Goal: Information Seeking & Learning: Understand process/instructions

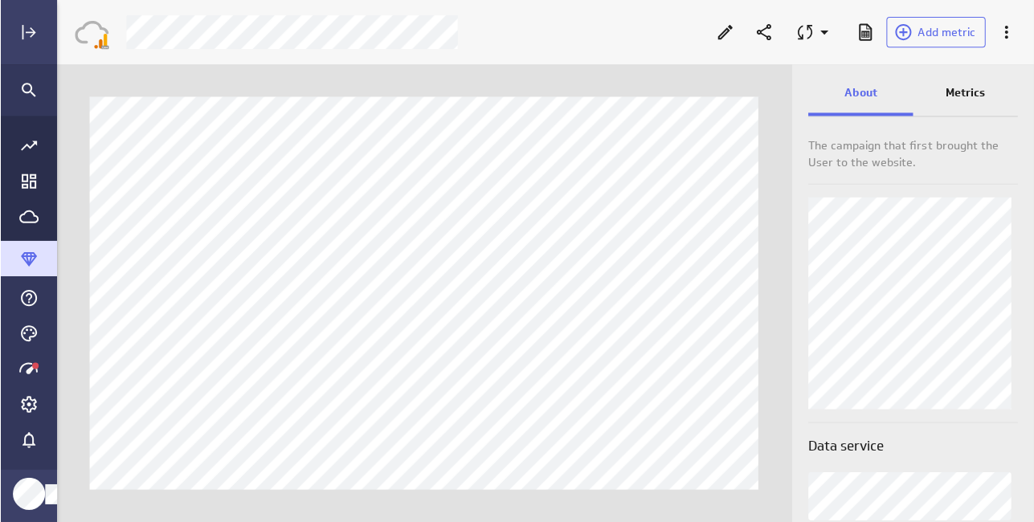
scroll to position [546, 1002]
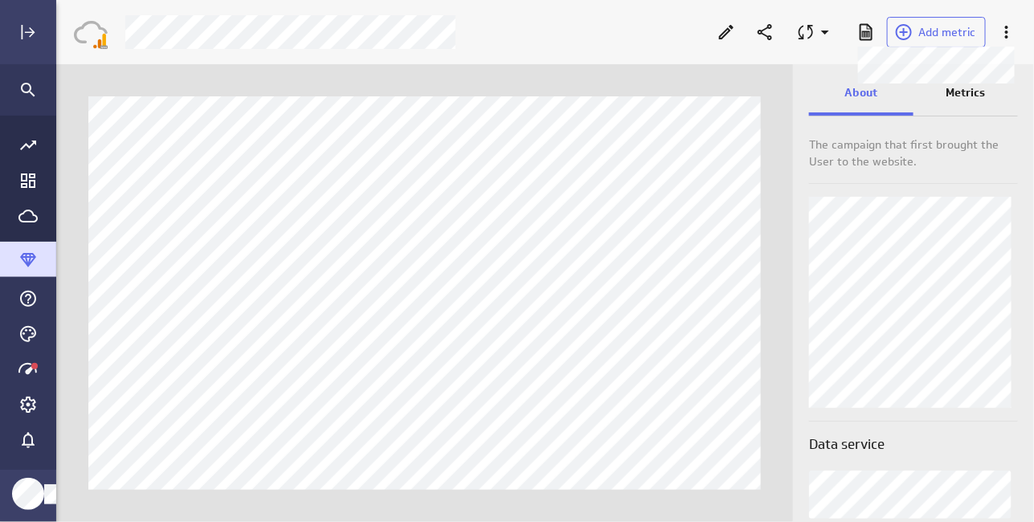
click at [964, 95] on p "Metrics" at bounding box center [965, 92] width 39 height 17
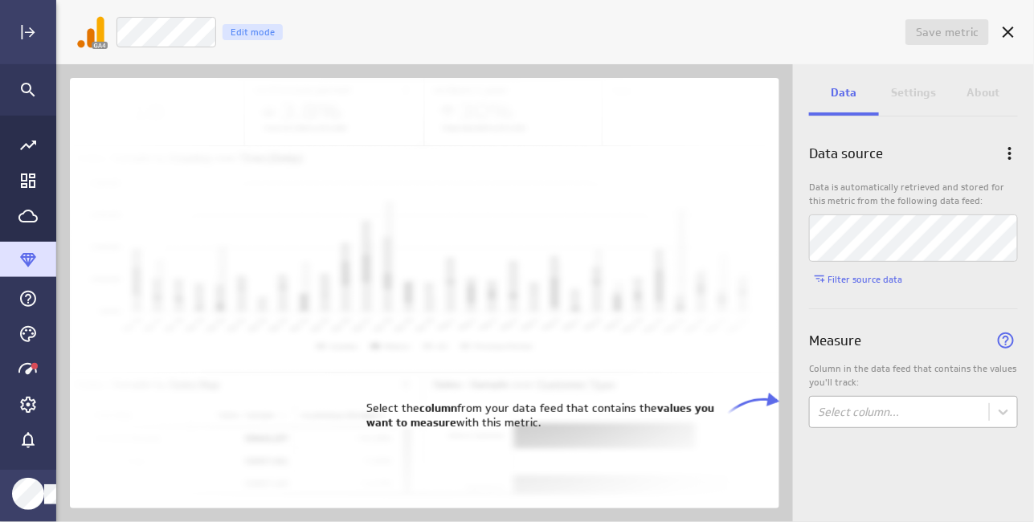
click at [883, 413] on body "Save metric Untitled Edit mode Data Settings About Data source Data is automati…" at bounding box center [517, 261] width 1034 height 522
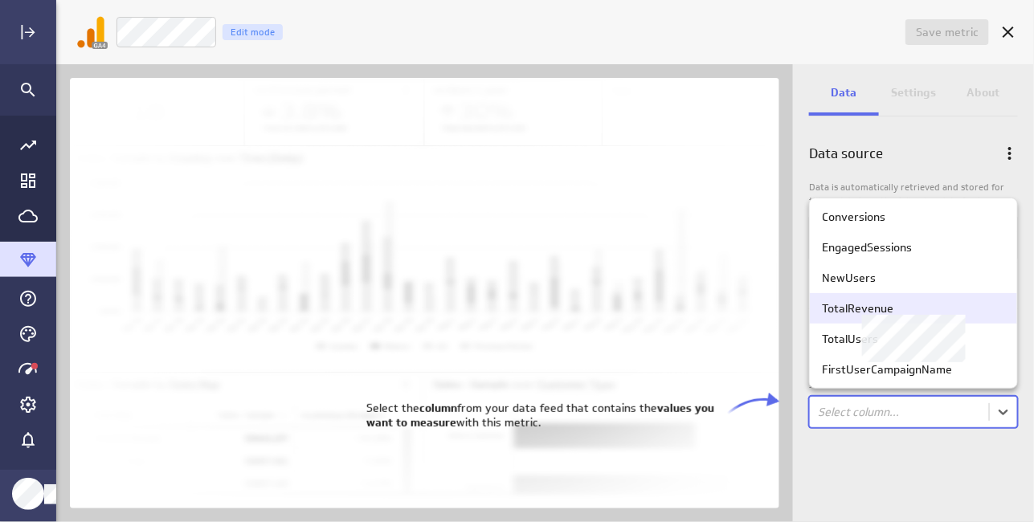
click at [871, 304] on div "TotalRevenue" at bounding box center [857, 308] width 71 height 14
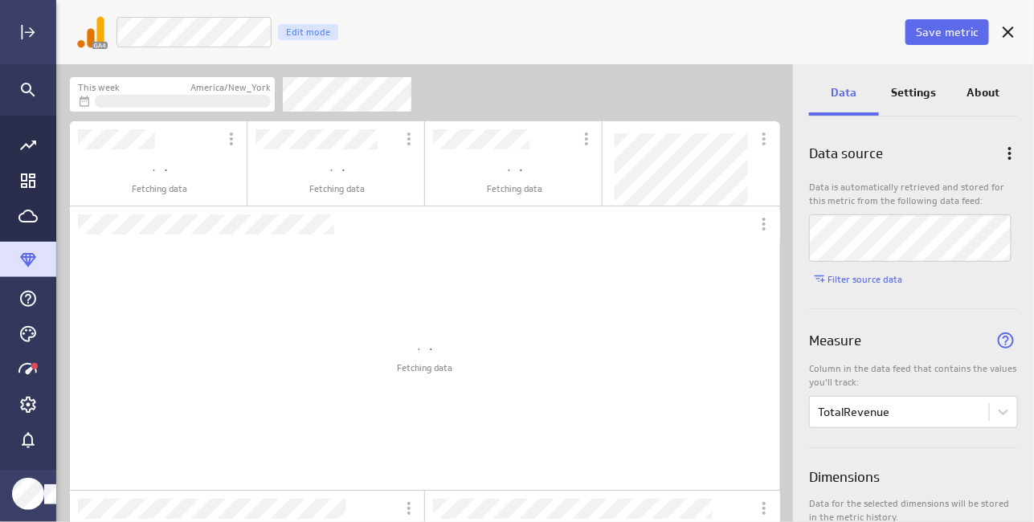
scroll to position [483, 761]
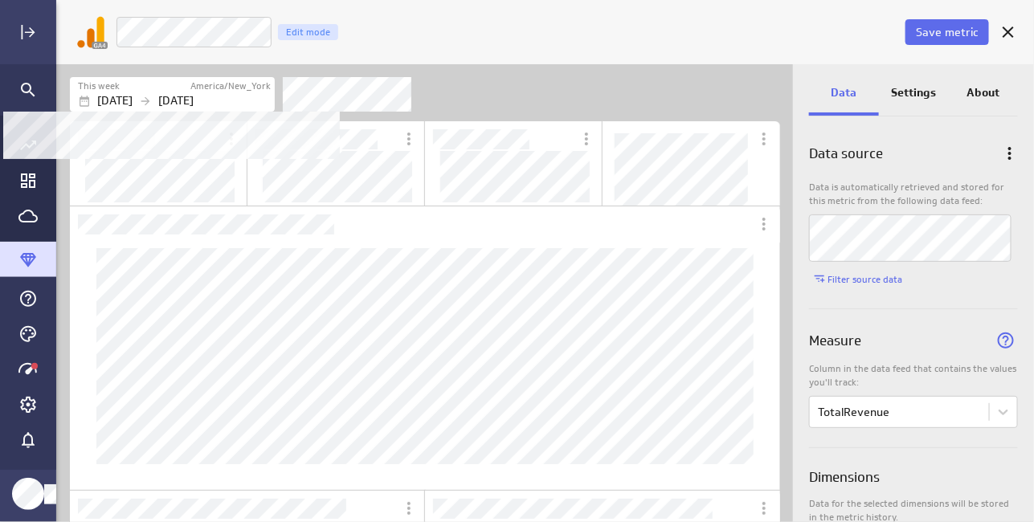
click at [152, 100] on icon "Filters" at bounding box center [145, 101] width 13 height 13
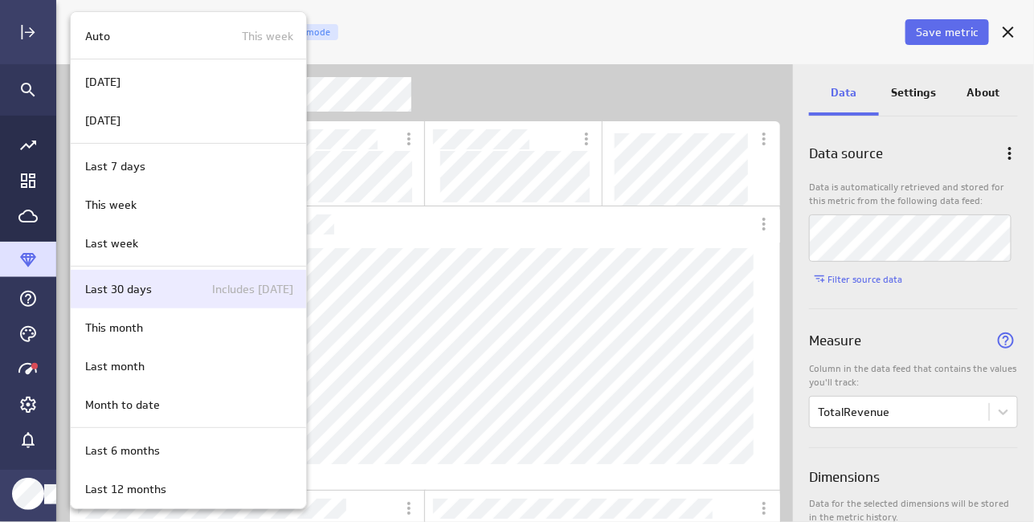
click at [157, 289] on div "Last 30 days Includes today" at bounding box center [186, 289] width 214 height 17
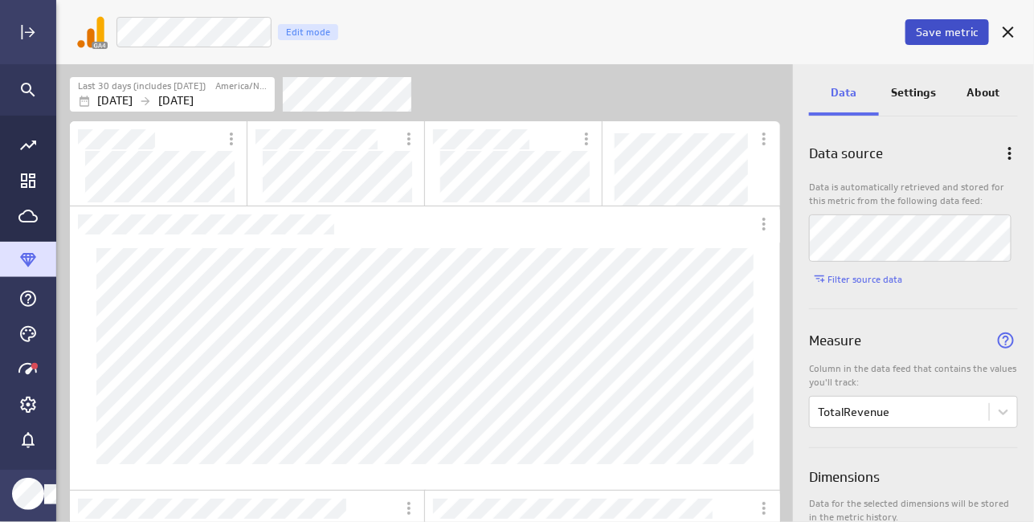
click at [951, 29] on span "Save metric" at bounding box center [946, 32] width 63 height 14
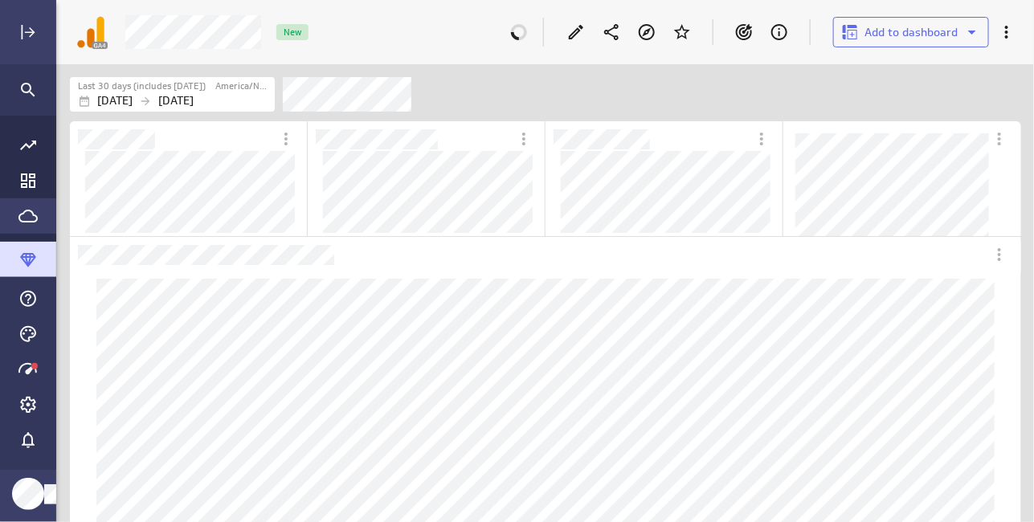
click at [22, 205] on div "Go to Data Feed library" at bounding box center [28, 215] width 56 height 35
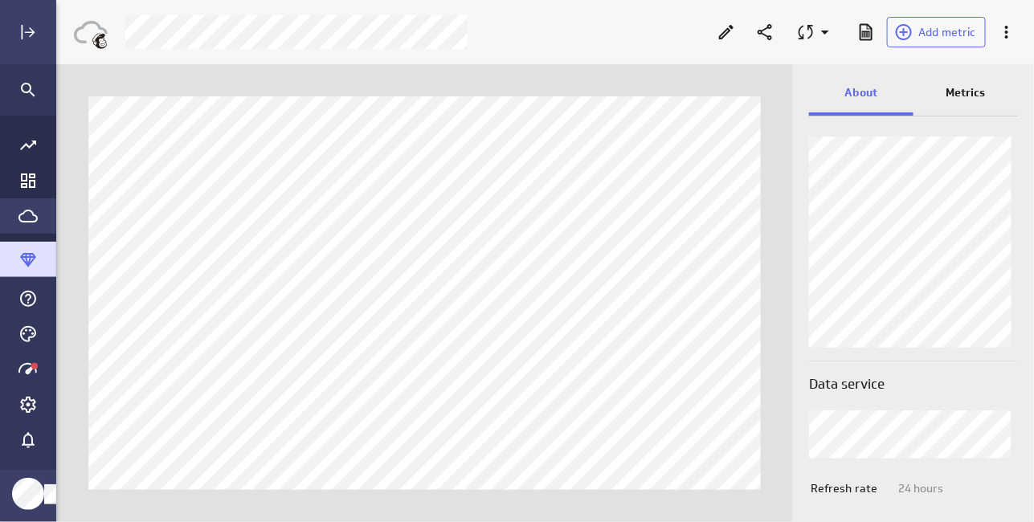
click at [19, 213] on icon "Go to Data Feed library" at bounding box center [27, 216] width 19 height 13
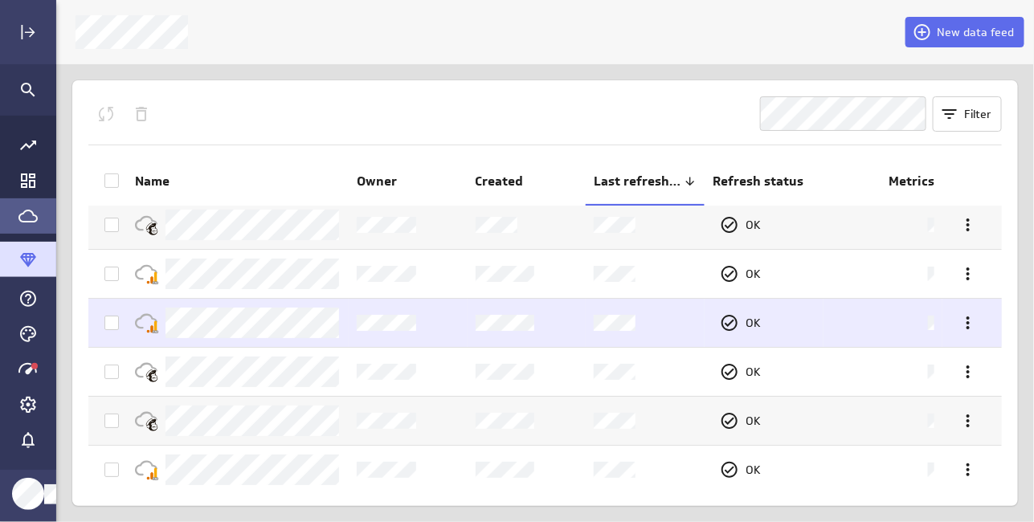
scroll to position [8, 0]
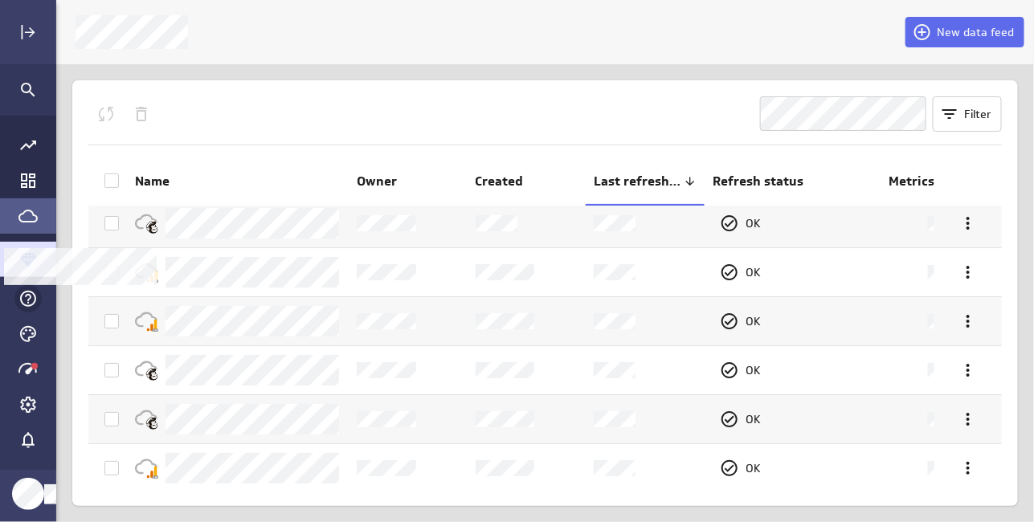
click at [22, 292] on icon "Main Menu" at bounding box center [27, 298] width 19 height 19
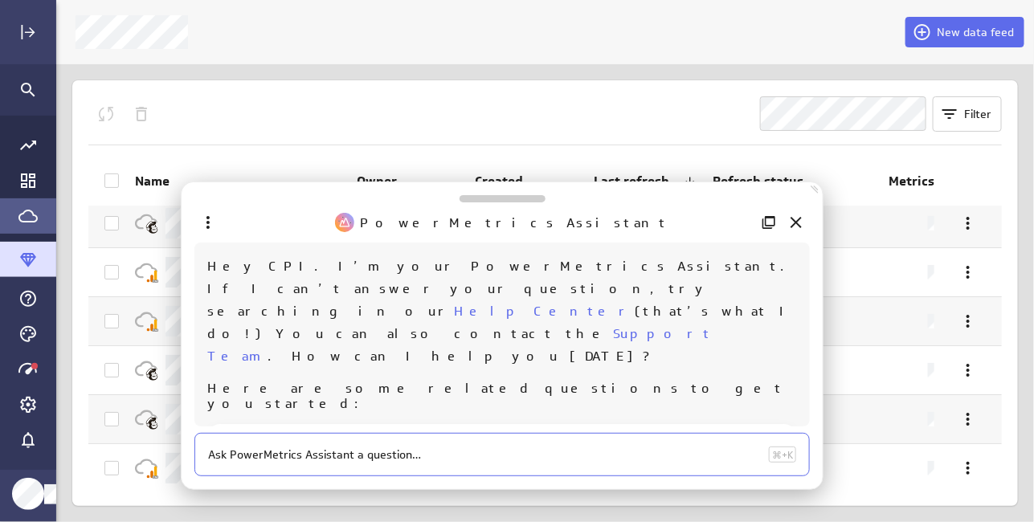
click at [416, 459] on textarea at bounding box center [485, 454] width 554 height 15
paste textarea "Klipfolio Account? Klipfolio API Key"
type textarea "how do I get a Klipfolio API Key for Zapier?"
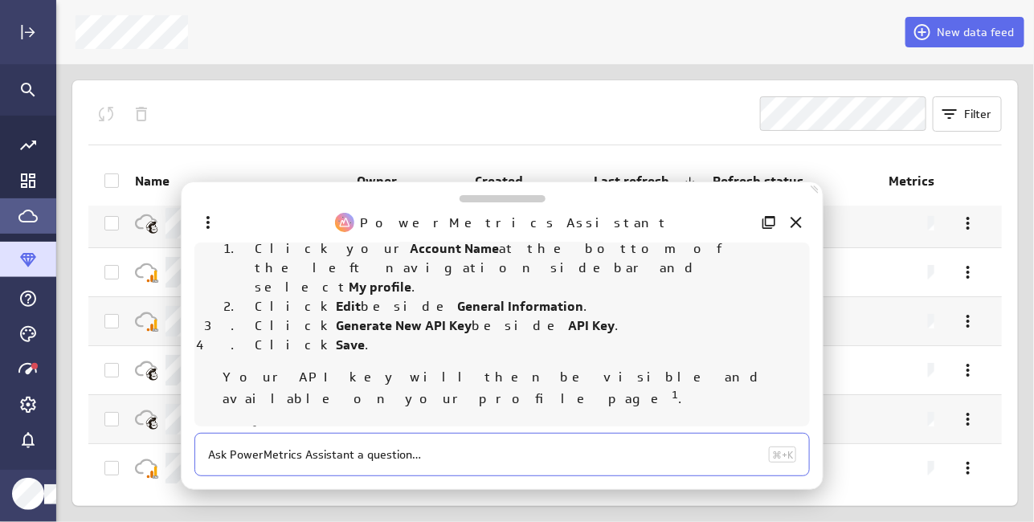
scroll to position [183, 0]
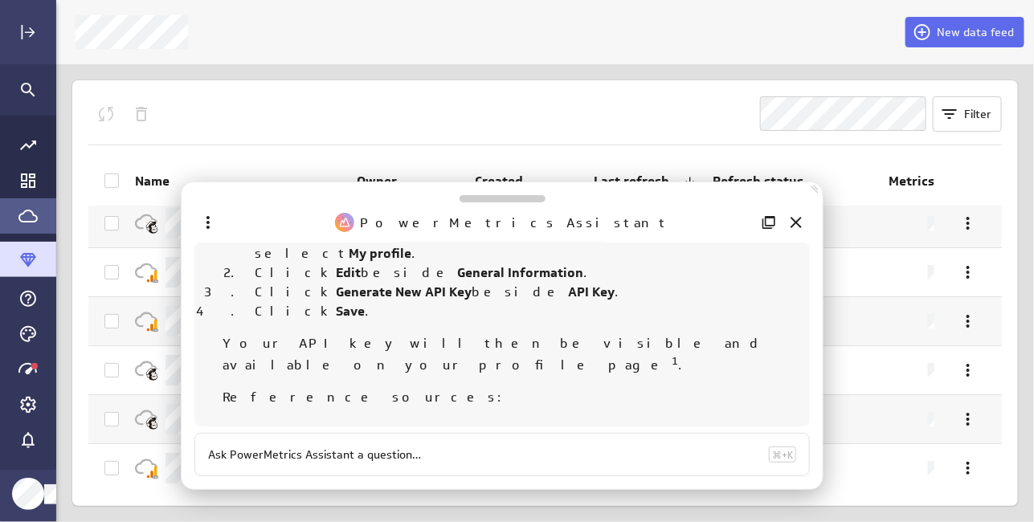
click at [375, 434] on link "PowerMetrics: Generating a Klipfolio API key" at bounding box center [451, 451] width 393 height 35
click at [793, 219] on icon "Close" at bounding box center [795, 222] width 11 height 11
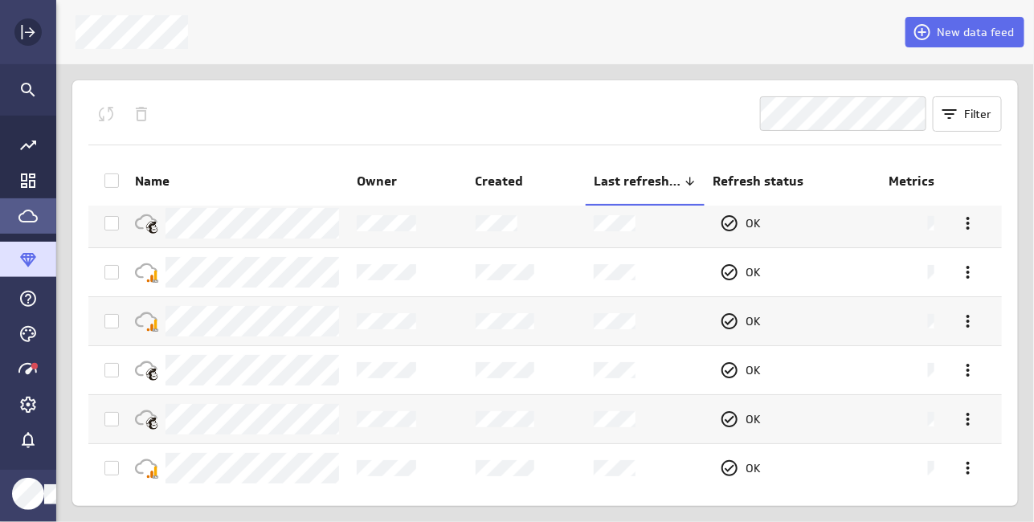
click at [22, 27] on rect "Expand" at bounding box center [23, 32] width 2 height 14
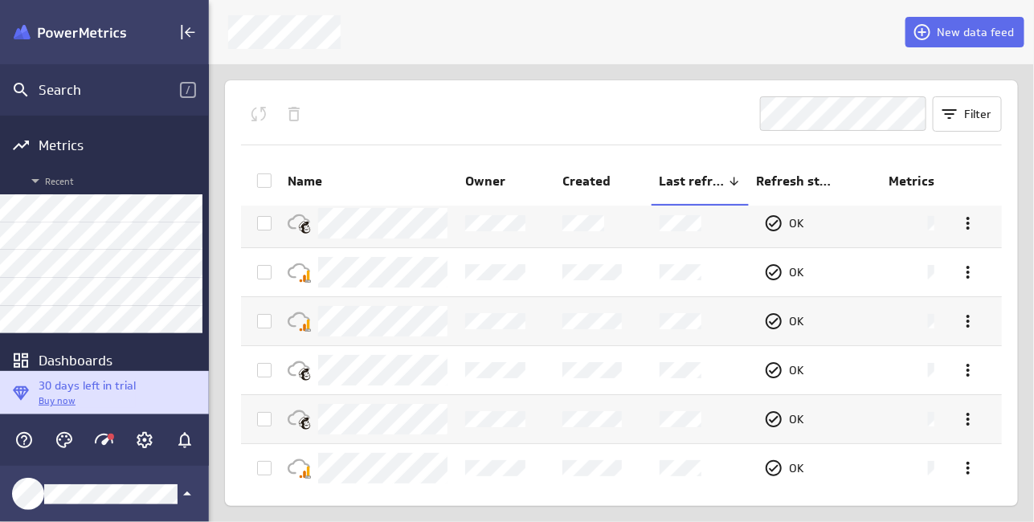
scroll to position [7, 8]
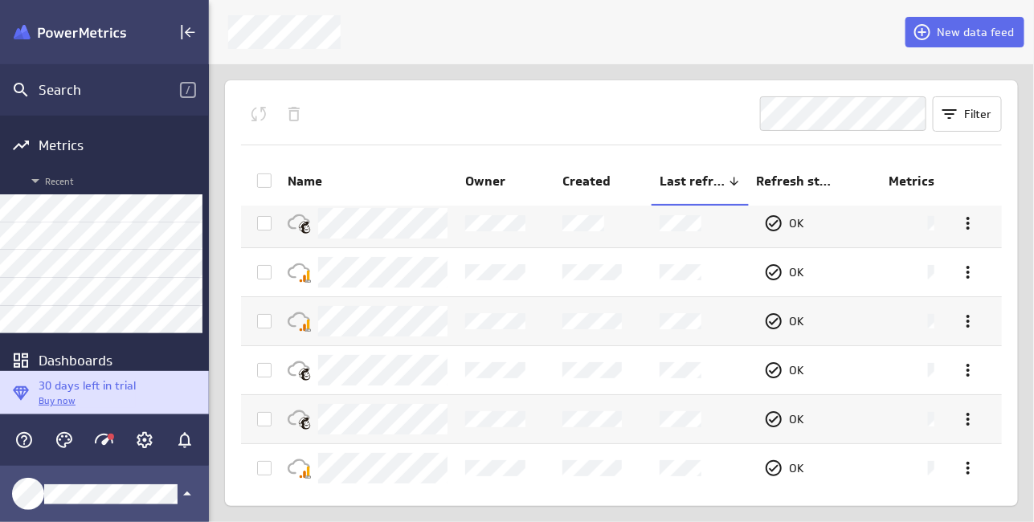
click at [186, 491] on icon "Klipfolio Account" at bounding box center [186, 493] width 19 height 19
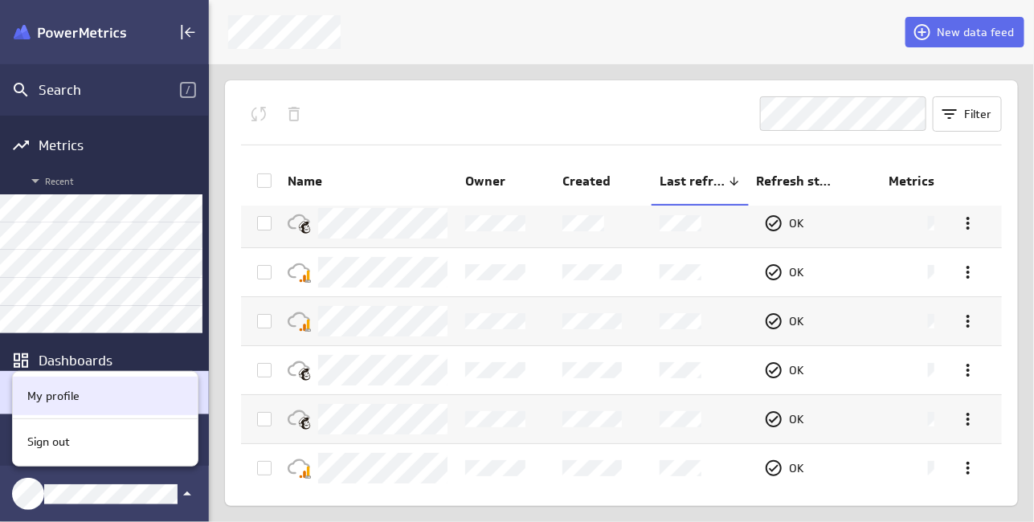
click at [58, 395] on p "My profile" at bounding box center [53, 396] width 52 height 17
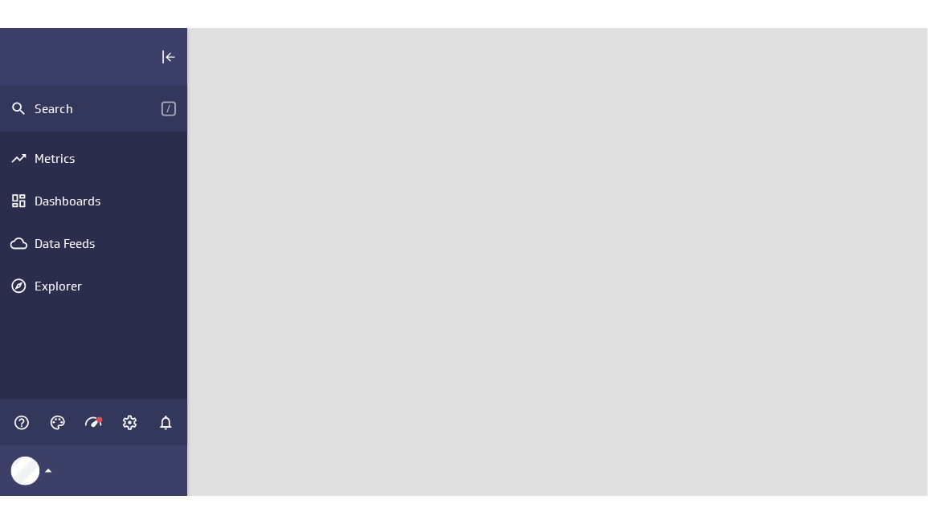
scroll to position [546, 850]
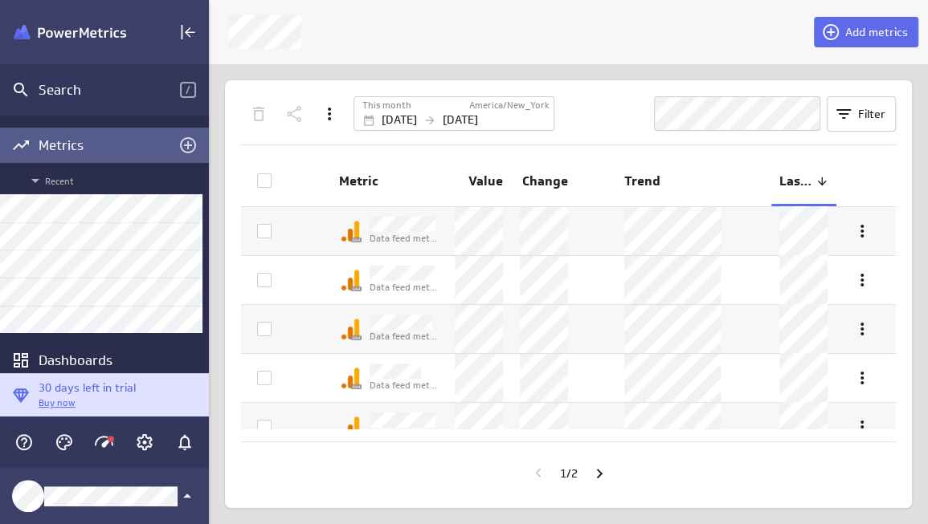
click at [81, 141] on div "Metrics" at bounding box center [105, 146] width 132 height 18
click at [90, 29] on img "Klipfolio PowerMetrics Banner" at bounding box center [70, 32] width 112 height 15
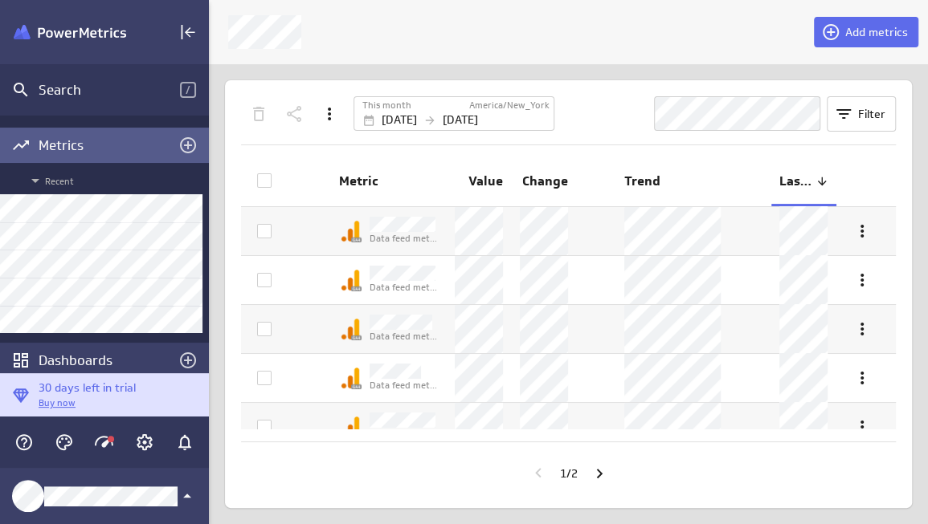
click at [77, 363] on div "Dashboards" at bounding box center [105, 361] width 132 height 18
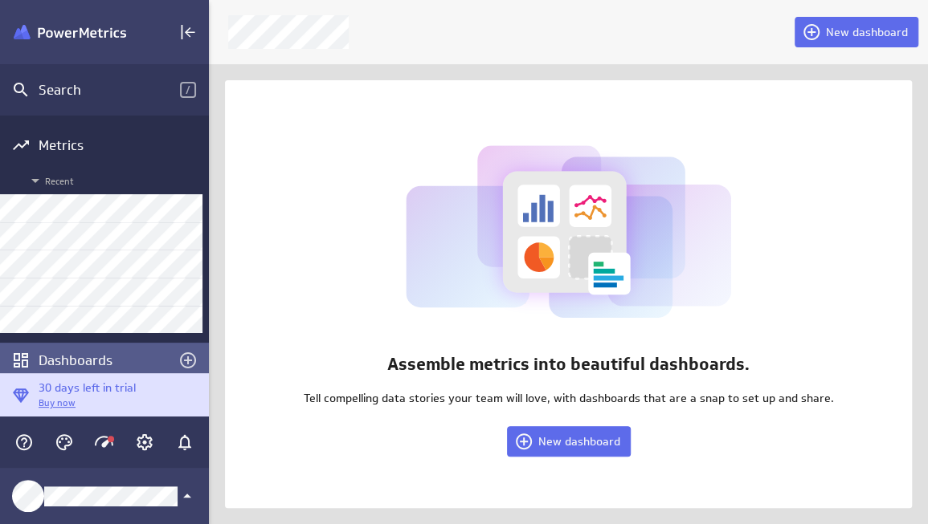
scroll to position [111, 0]
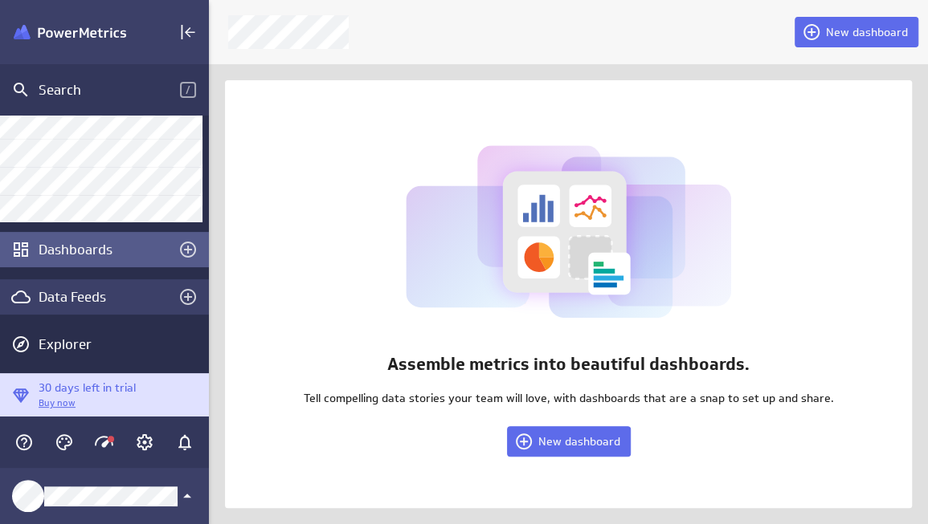
click at [94, 303] on div "Data Feeds" at bounding box center [105, 297] width 132 height 18
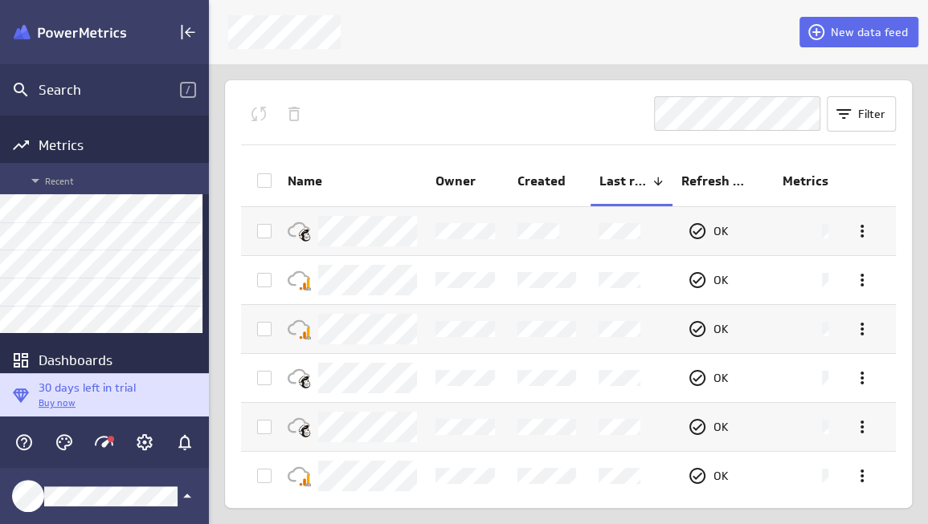
click at [35, 179] on icon "Main Menu" at bounding box center [35, 181] width 8 height 4
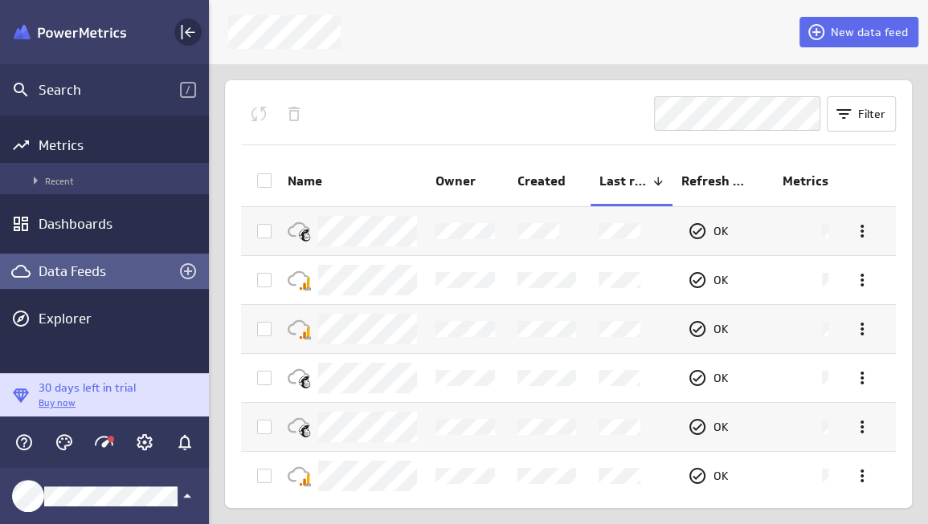
click at [181, 31] on rect "Collapse" at bounding box center [182, 32] width 2 height 14
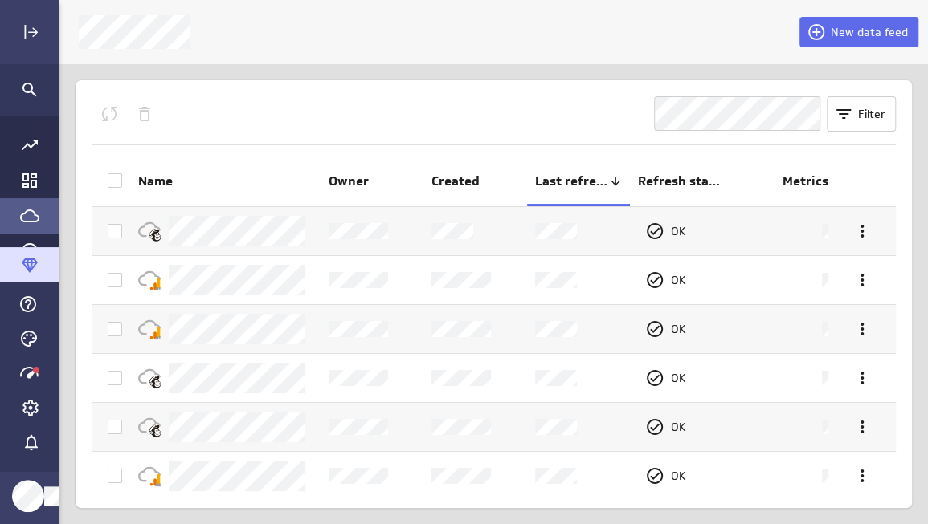
scroll to position [548, 895]
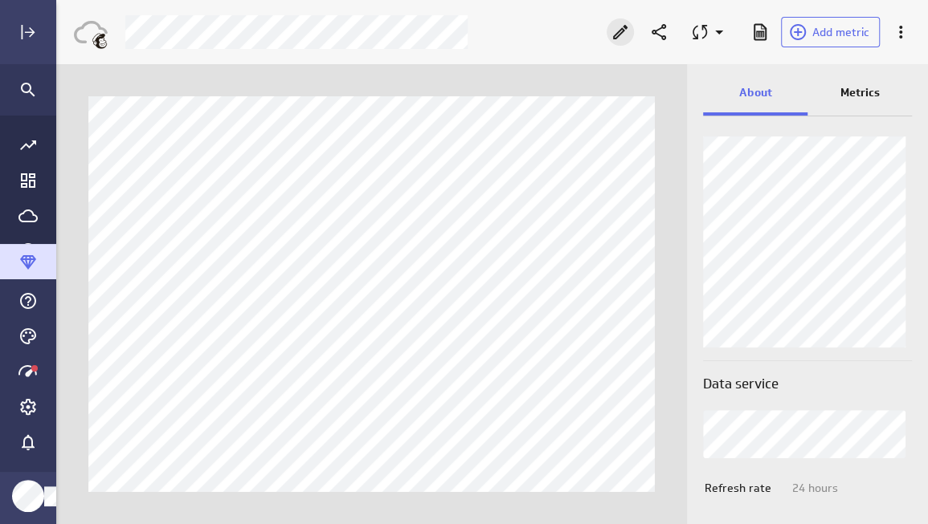
click at [622, 37] on icon "Edit" at bounding box center [619, 31] width 19 height 19
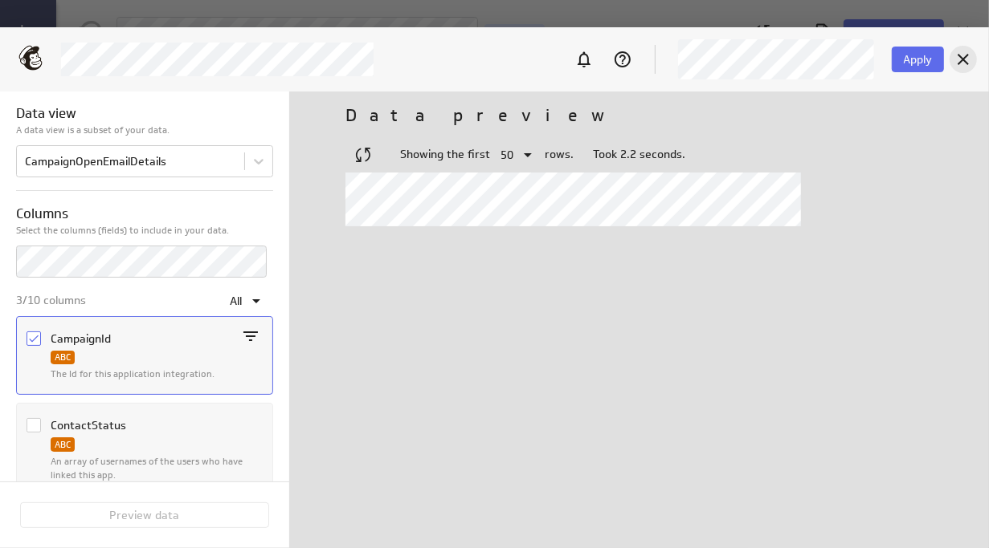
click at [962, 63] on icon "Cancel" at bounding box center [962, 59] width 19 height 19
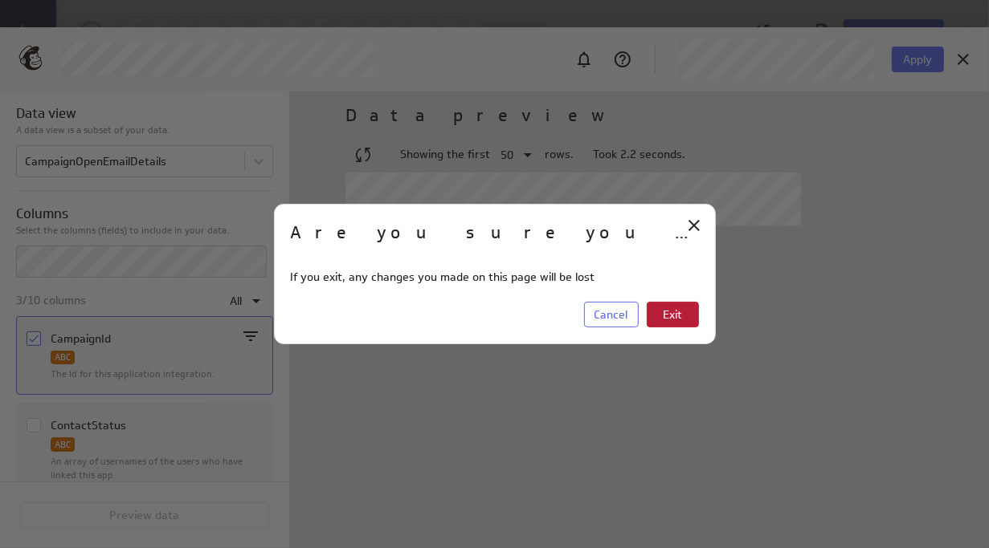
click at [683, 315] on button "Exit" at bounding box center [672, 315] width 52 height 26
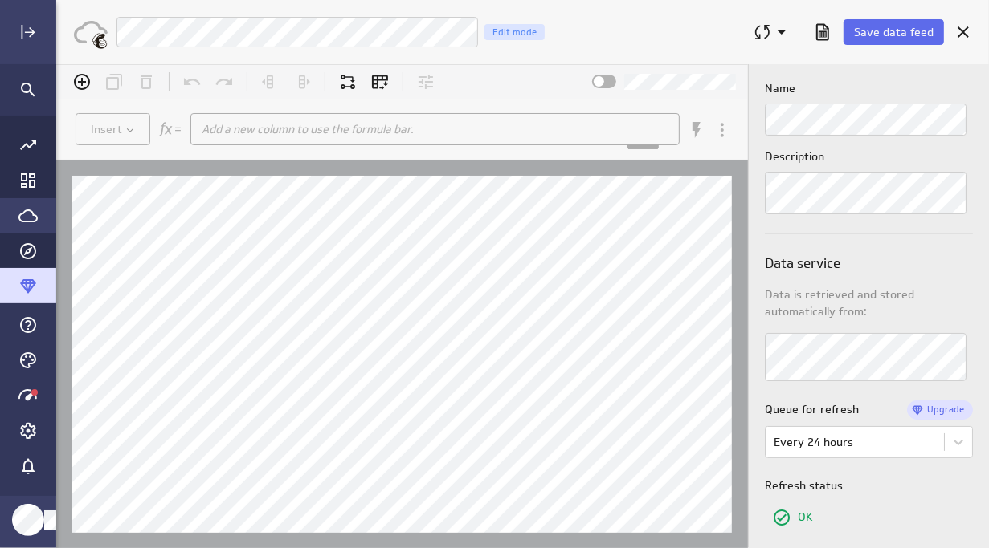
click at [29, 221] on icon "Go to Data Feed library" at bounding box center [27, 216] width 19 height 13
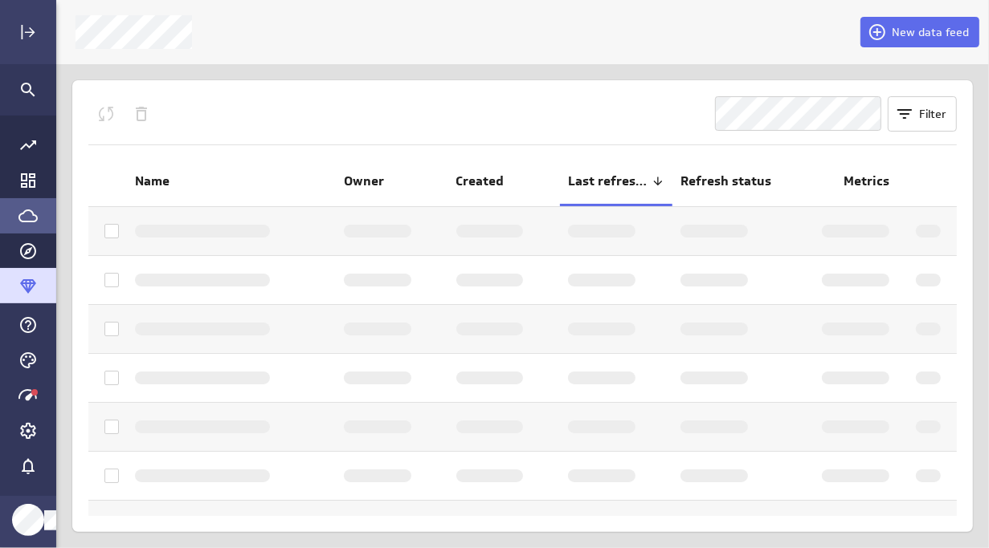
scroll to position [573, 957]
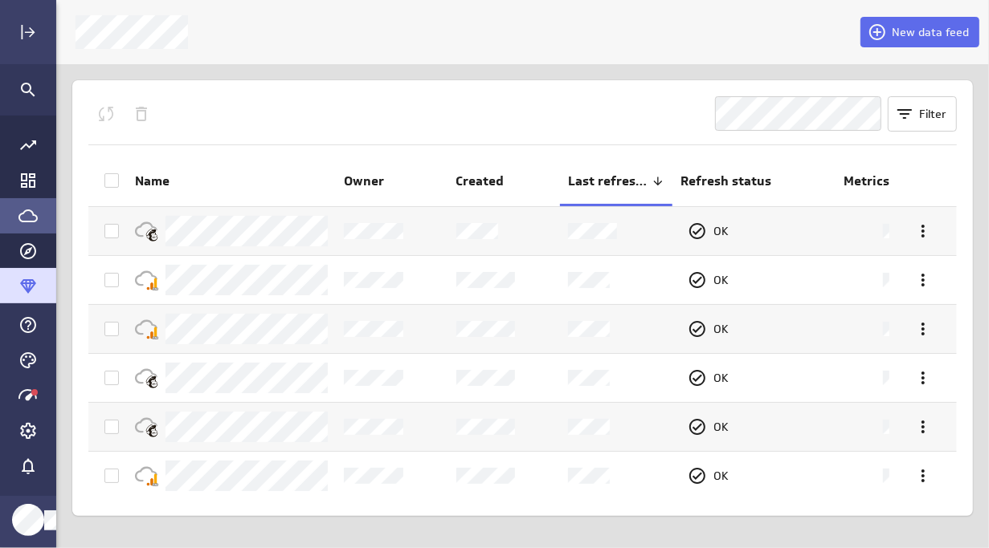
click at [27, 221] on icon "Go to Data Feed library" at bounding box center [27, 216] width 19 height 13
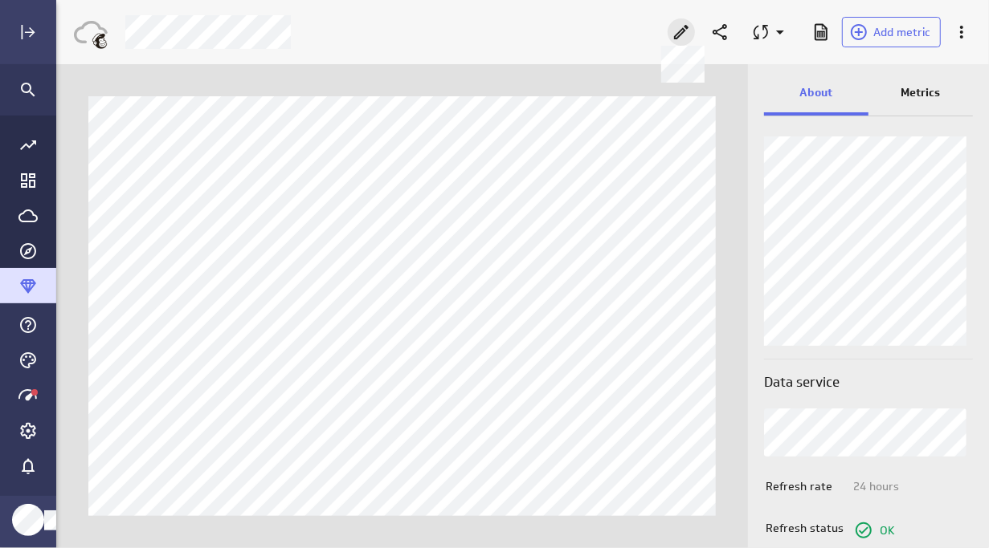
click at [677, 35] on icon at bounding box center [681, 32] width 14 height 14
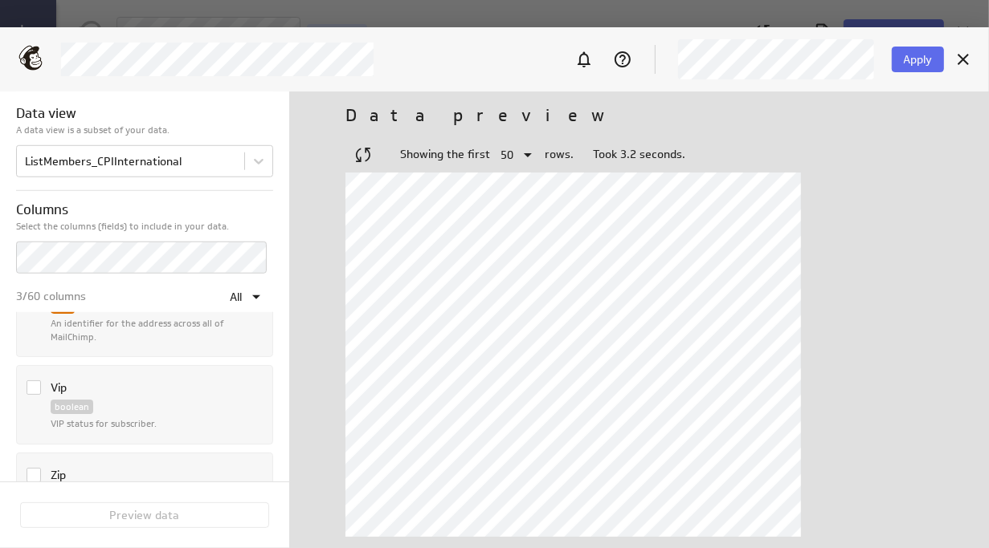
scroll to position [4838, 0]
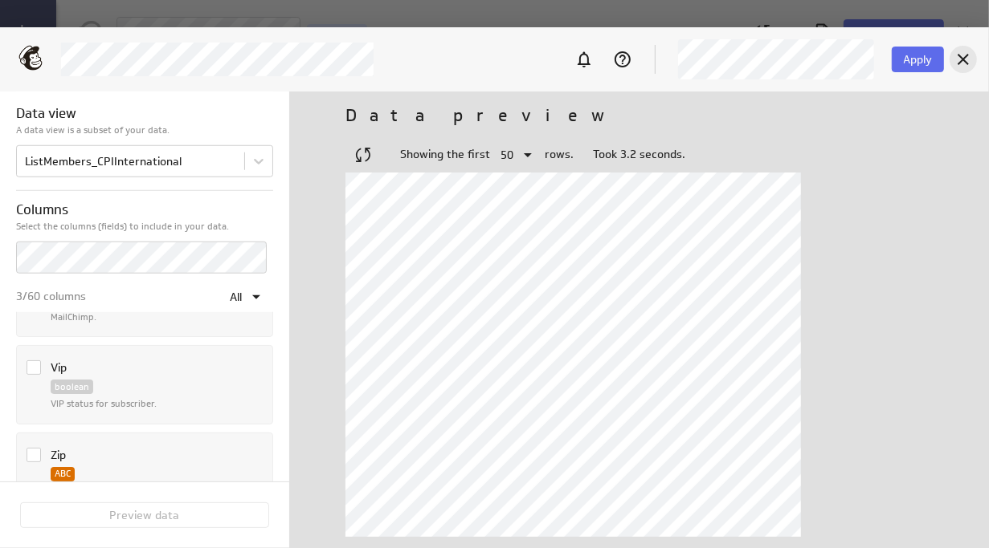
click at [966, 60] on icon "Cancel" at bounding box center [962, 59] width 19 height 19
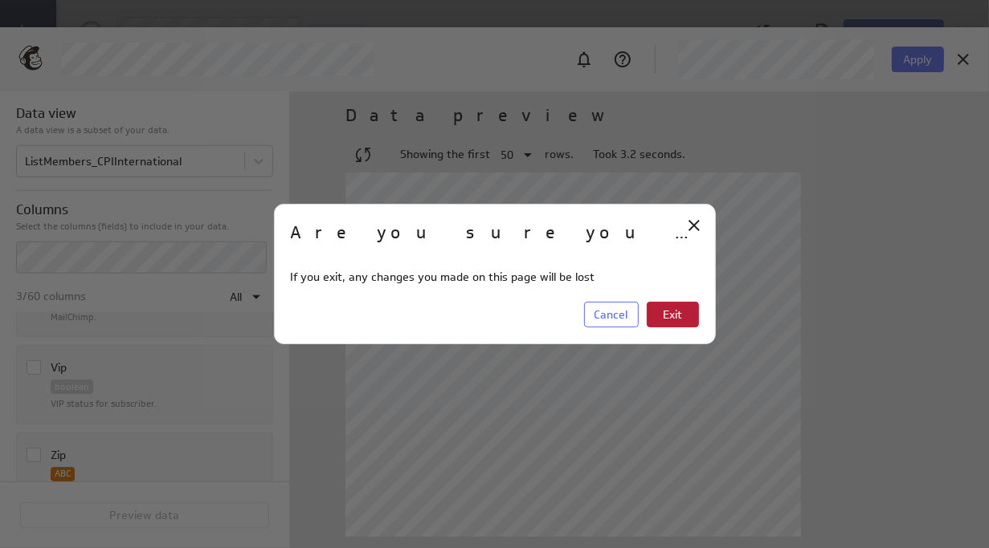
click at [683, 308] on button "Exit" at bounding box center [672, 315] width 52 height 26
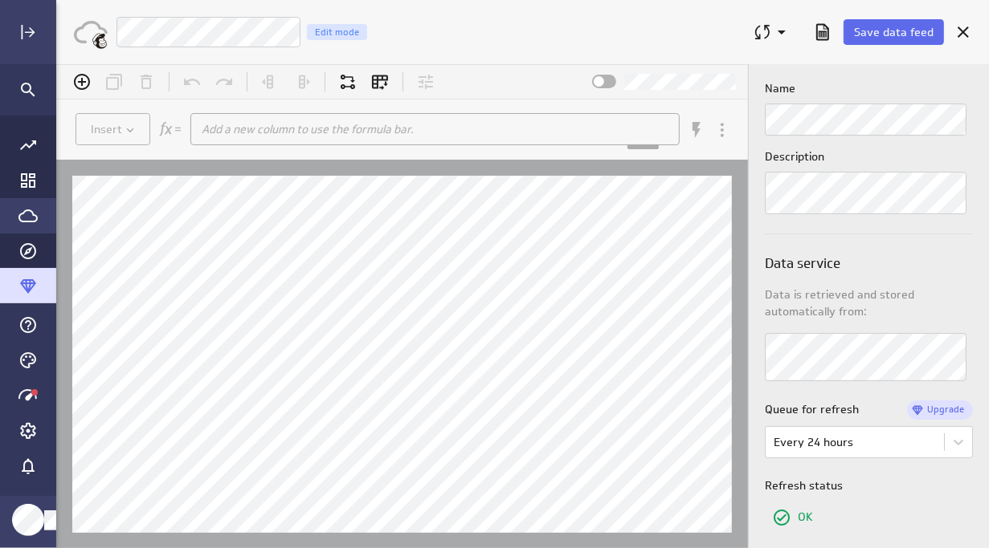
click at [28, 214] on icon "Go to Data Feed library" at bounding box center [27, 215] width 19 height 19
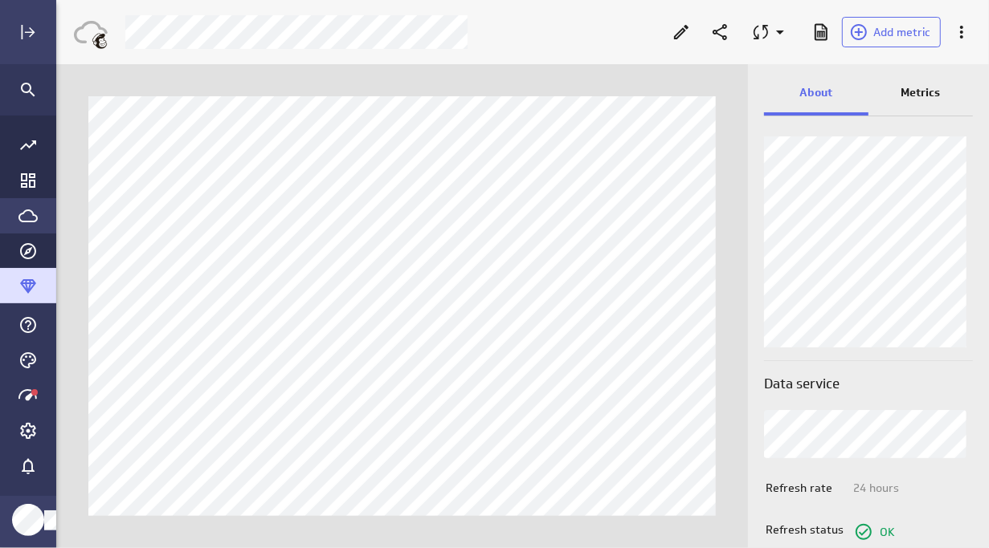
click at [32, 222] on icon "Go to Data Feed library" at bounding box center [27, 216] width 19 height 13
click at [24, 222] on icon "Go to Data Feed library" at bounding box center [27, 216] width 19 height 13
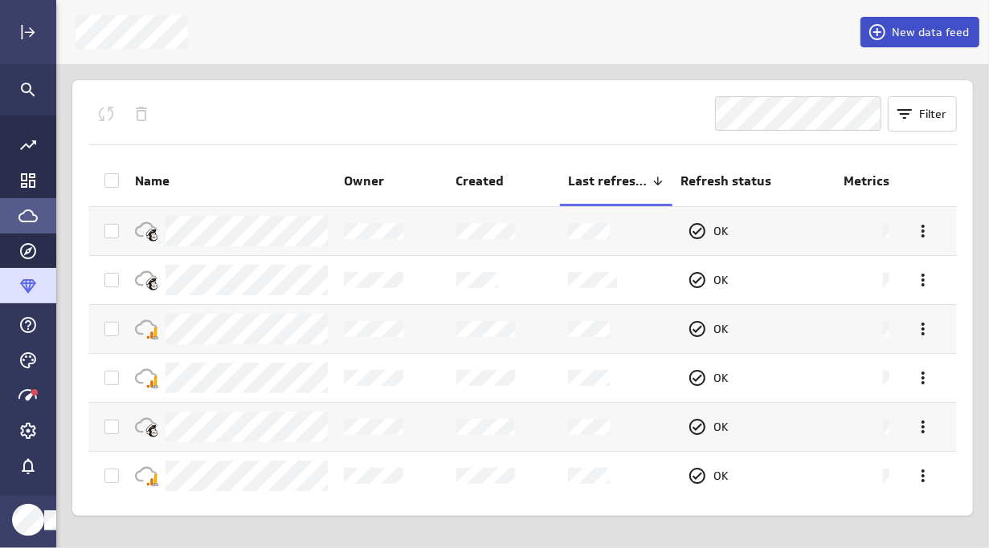
click at [920, 31] on span "New data feed" at bounding box center [929, 32] width 77 height 14
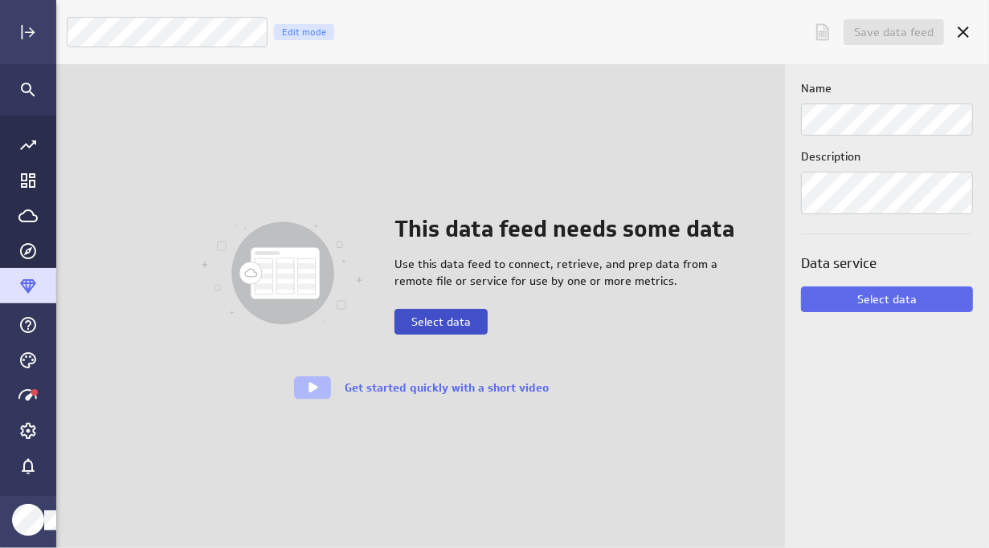
click at [476, 316] on button "Select data" at bounding box center [440, 322] width 93 height 26
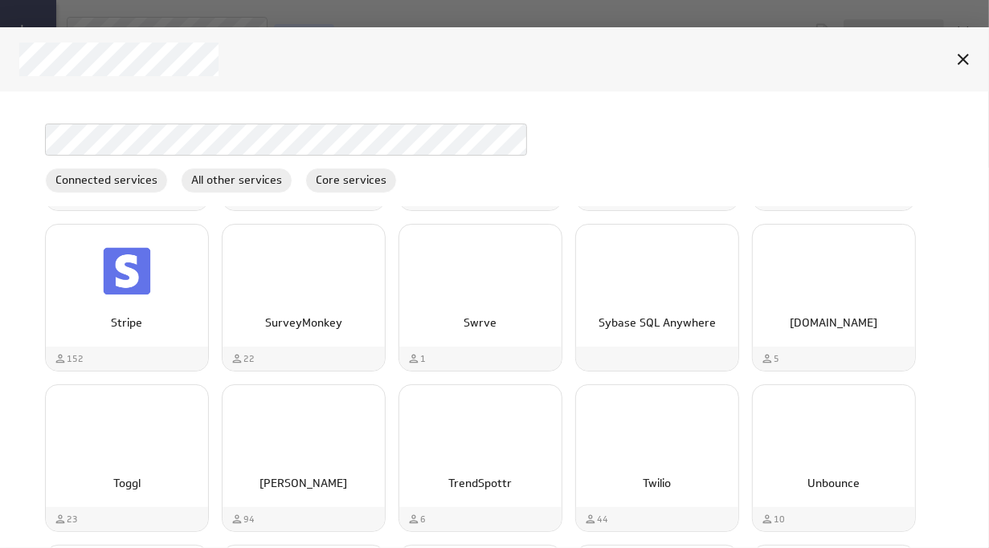
scroll to position [4477, 0]
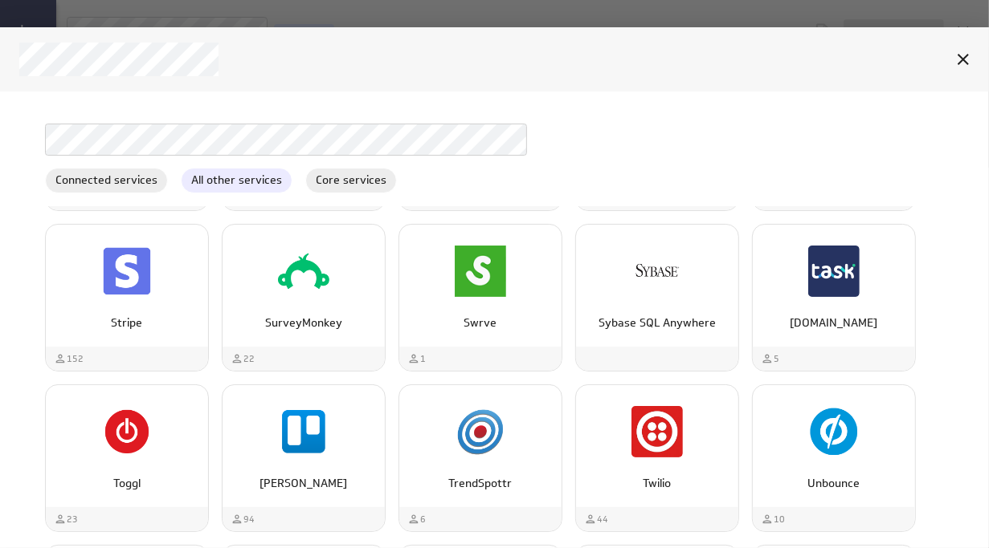
click at [261, 178] on span "All other services" at bounding box center [236, 180] width 110 height 17
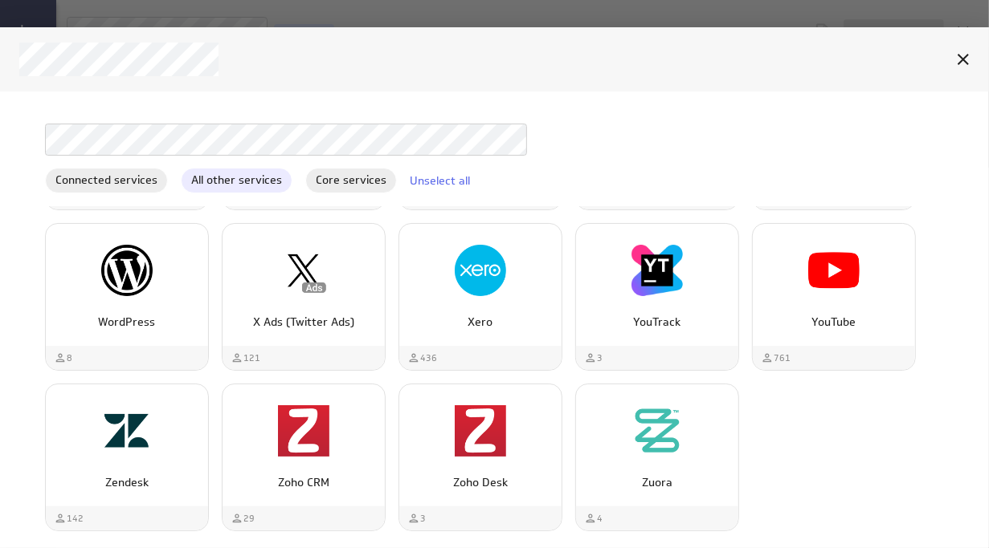
scroll to position [4074, 0]
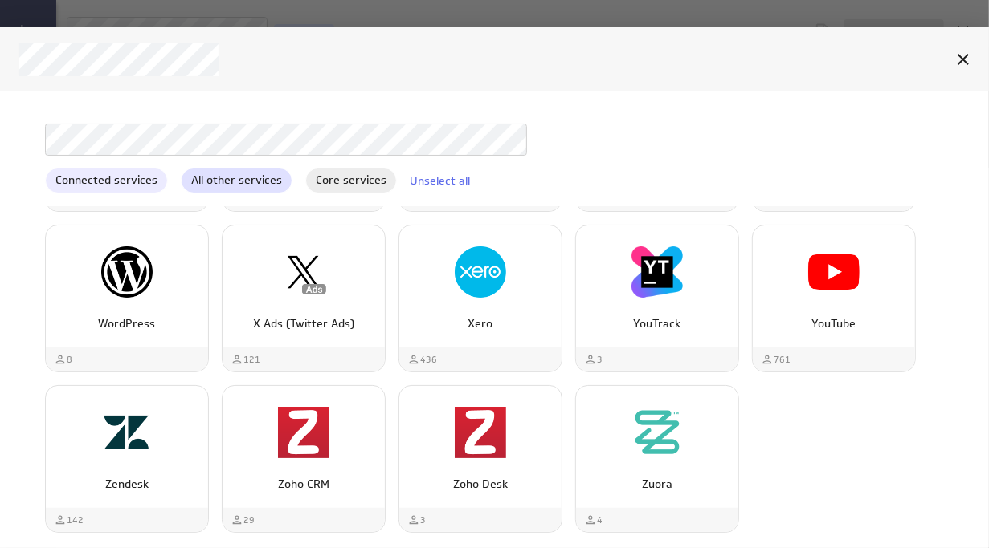
click at [137, 181] on span "Connected services" at bounding box center [106, 180] width 121 height 17
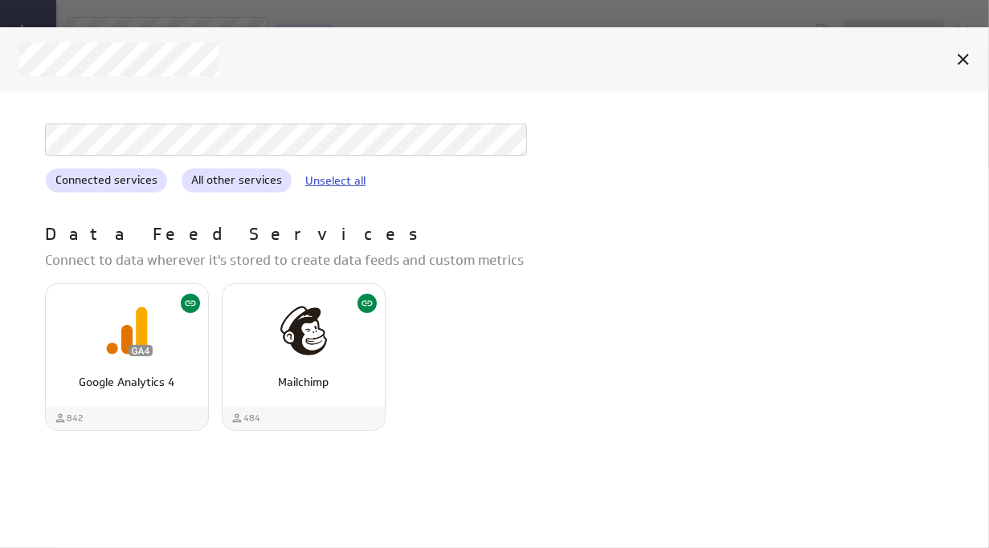
click at [306, 184] on link "Unselect all" at bounding box center [335, 180] width 60 height 14
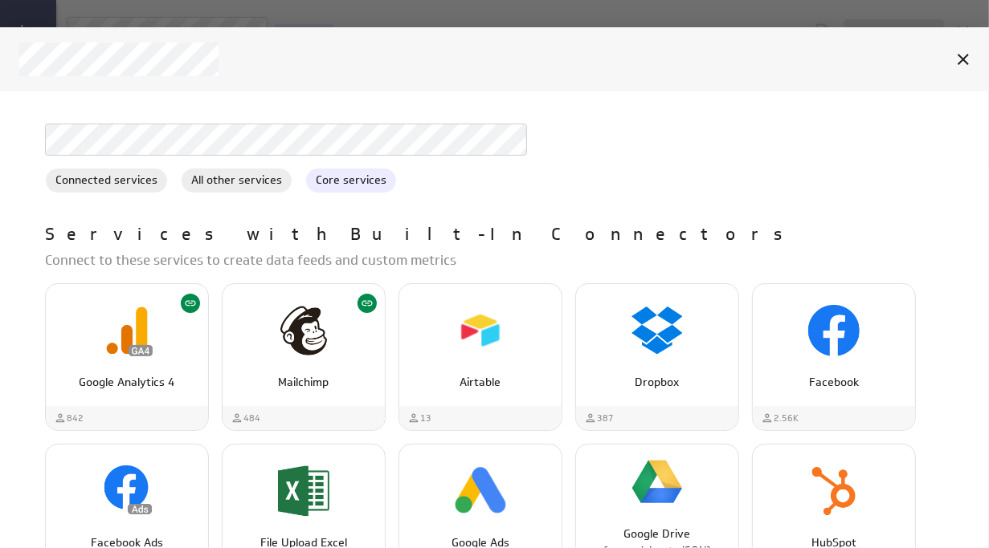
click at [348, 177] on span "Core services" at bounding box center [351, 180] width 90 height 17
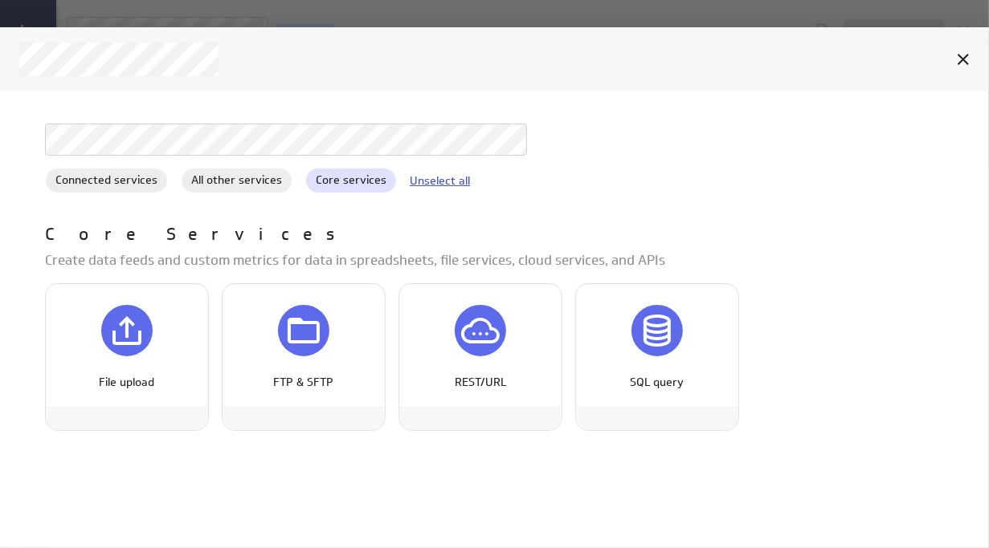
click at [443, 177] on link "Unselect all" at bounding box center [440, 180] width 60 height 14
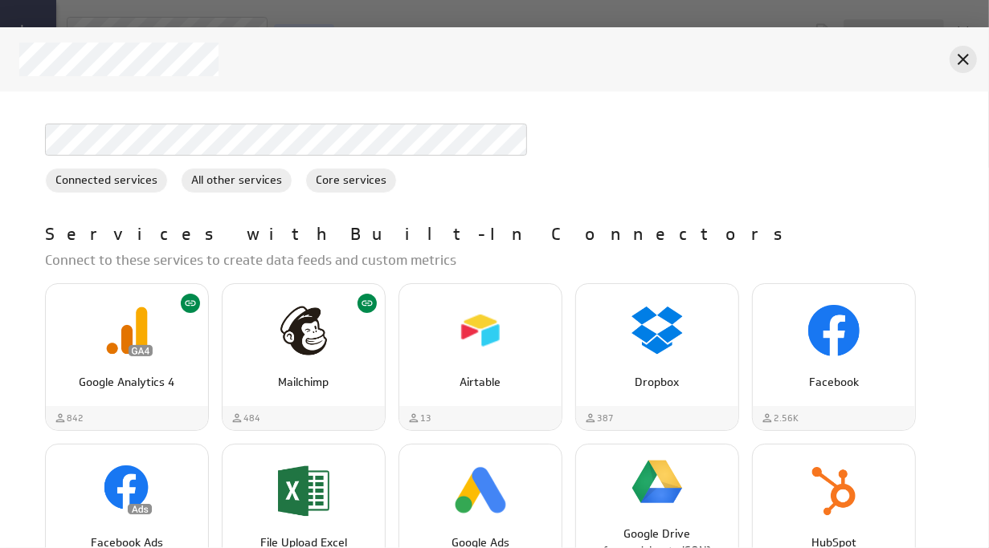
click at [959, 52] on icon "Cancel" at bounding box center [962, 59] width 19 height 19
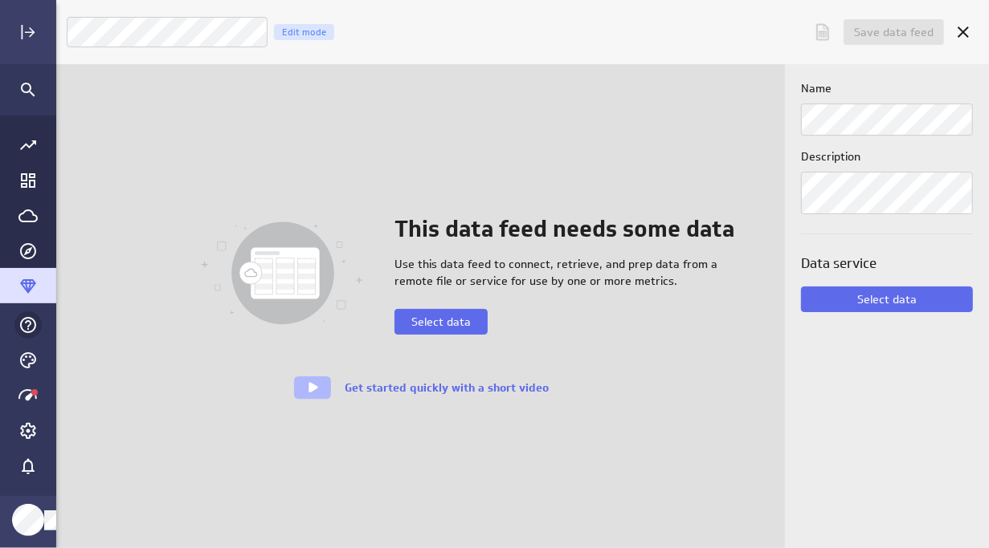
click at [30, 324] on icon "Help & PowerMetrics Assistant" at bounding box center [28, 325] width 16 height 16
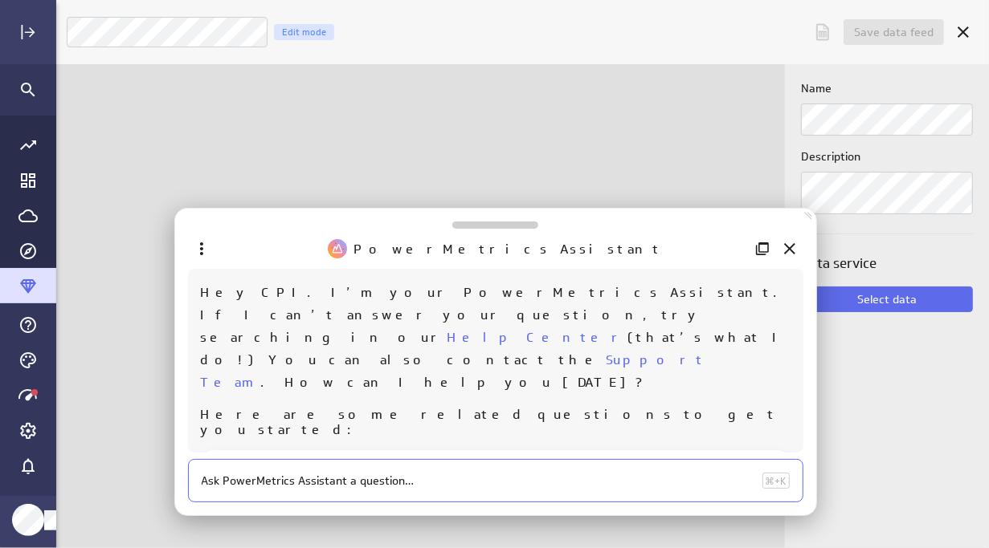
click at [423, 486] on textarea at bounding box center [479, 481] width 554 height 15
type textarea "how do I connect to Zapier"
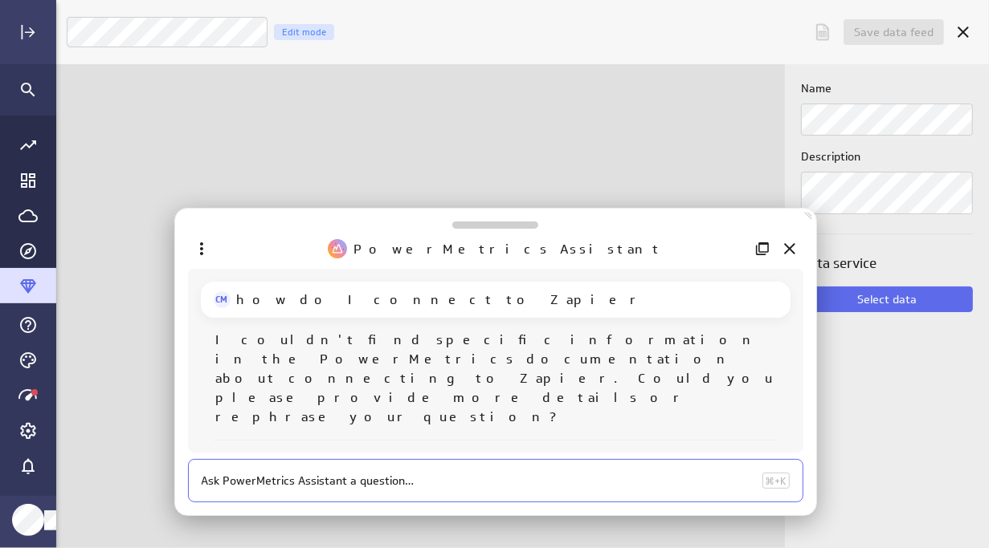
click at [364, 486] on textarea at bounding box center [479, 481] width 554 height 15
click at [273, 483] on textarea at bounding box center [479, 481] width 554 height 15
type textarea "How do I add Zapier as a Data Source"
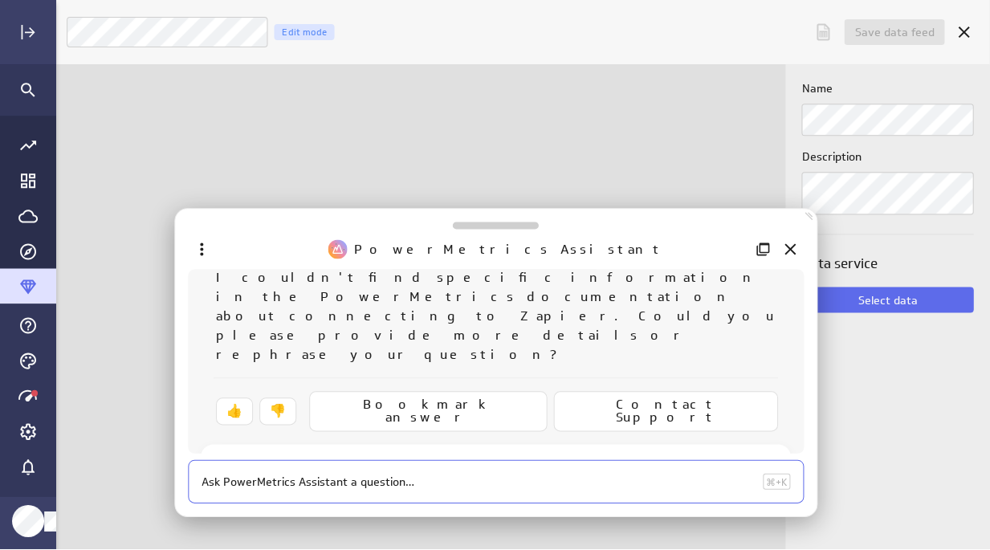
scroll to position [135, 0]
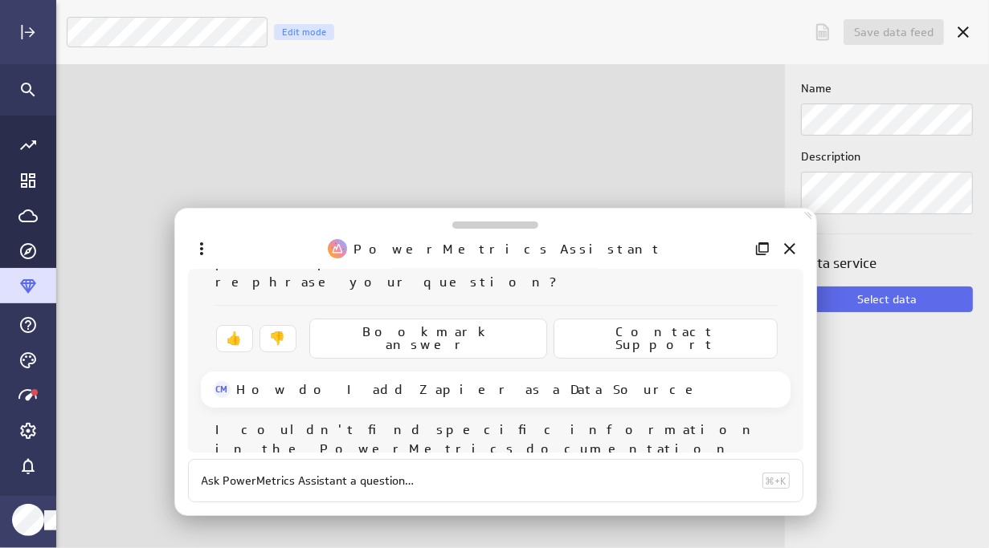
click at [792, 255] on icon "Close" at bounding box center [789, 248] width 19 height 19
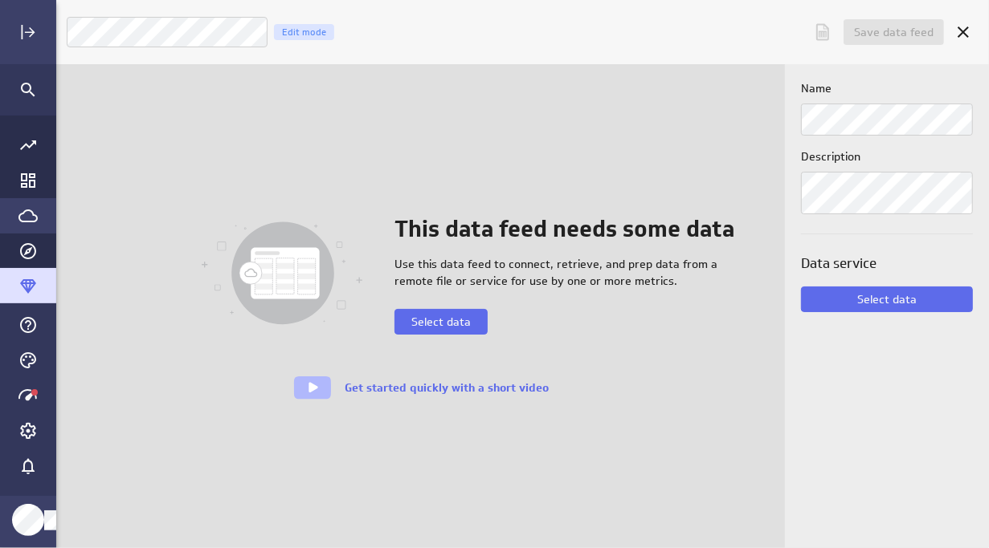
click at [26, 211] on icon "Go to Data Feed library" at bounding box center [27, 215] width 19 height 19
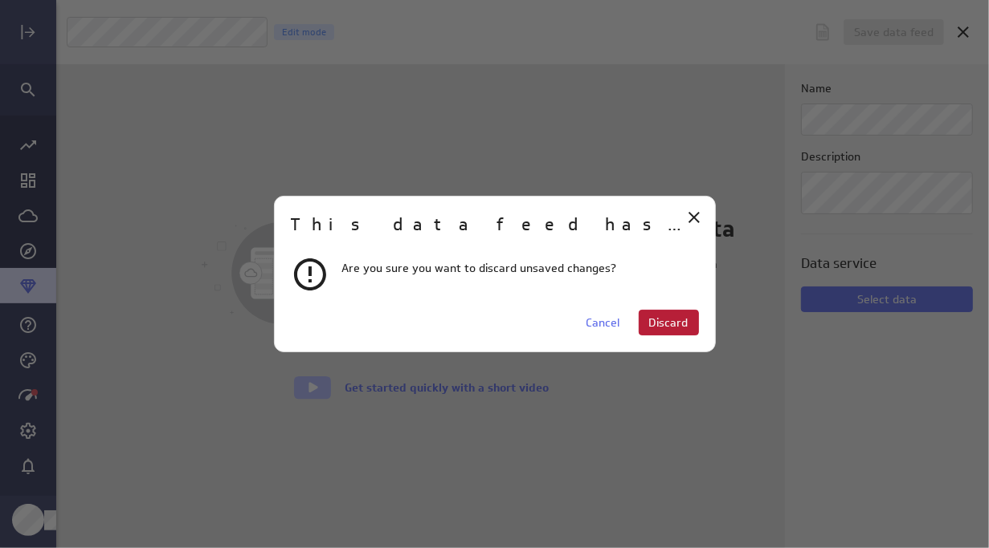
click at [676, 319] on span "Discard" at bounding box center [668, 323] width 39 height 14
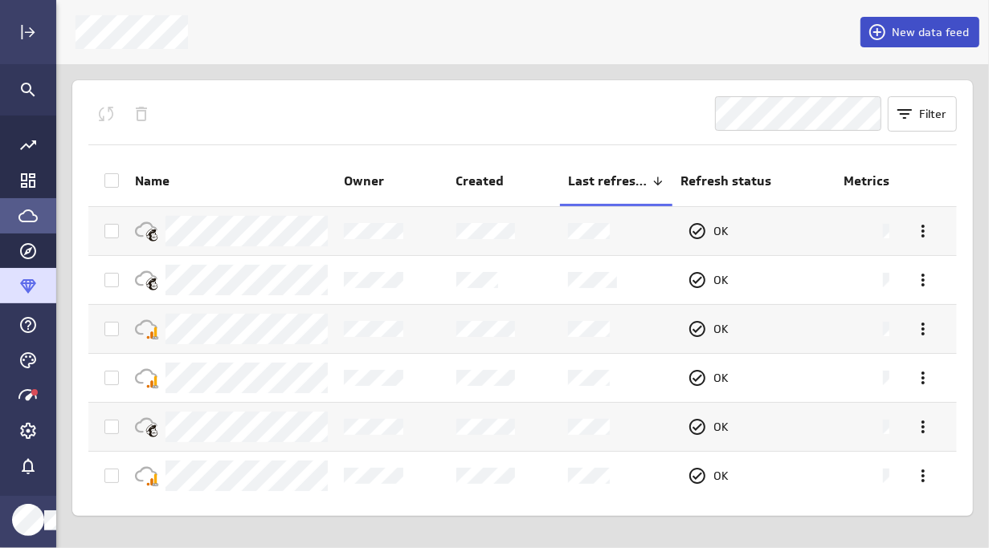
click at [922, 31] on span "New data feed" at bounding box center [929, 32] width 77 height 14
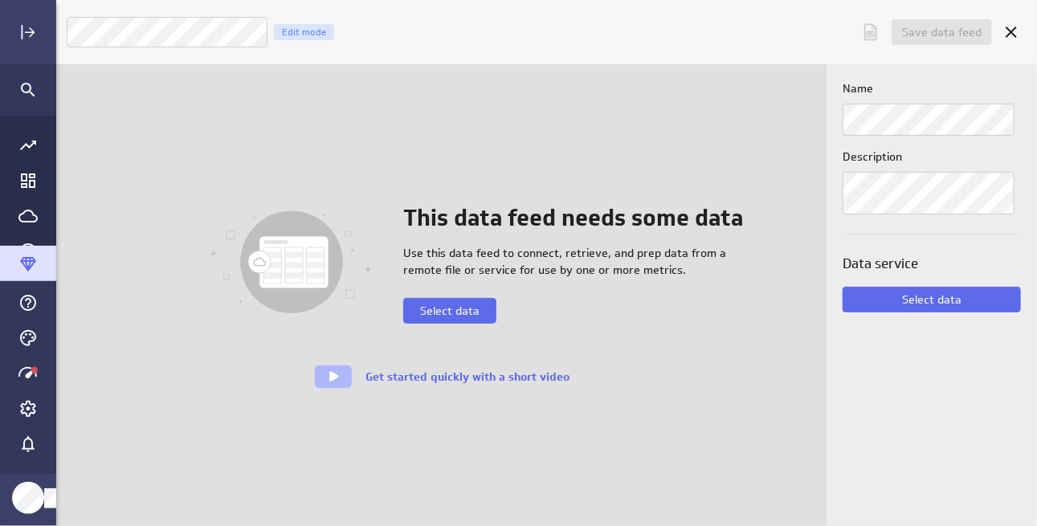
scroll to position [550, 1005]
drag, startPoint x: 446, startPoint y: 316, endPoint x: 573, endPoint y: 324, distance: 127.1
click at [573, 324] on div "This data feed needs some data Use this data feed to connect, retrieve, and pre…" at bounding box center [439, 296] width 766 height 188
click at [920, 296] on span "Select data" at bounding box center [929, 299] width 59 height 14
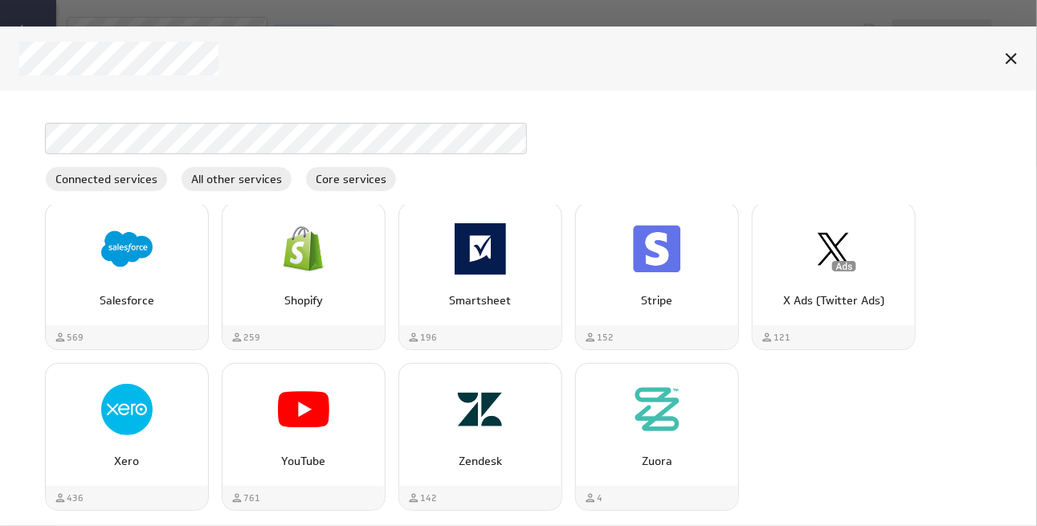
scroll to position [80, 0]
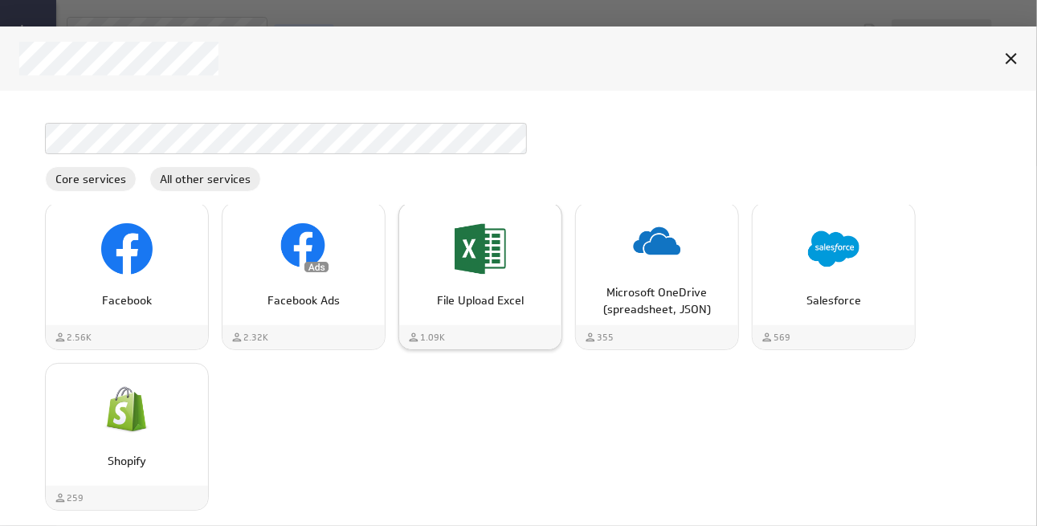
click at [469, 258] on img "File Upload Excel" at bounding box center [480, 248] width 51 height 51
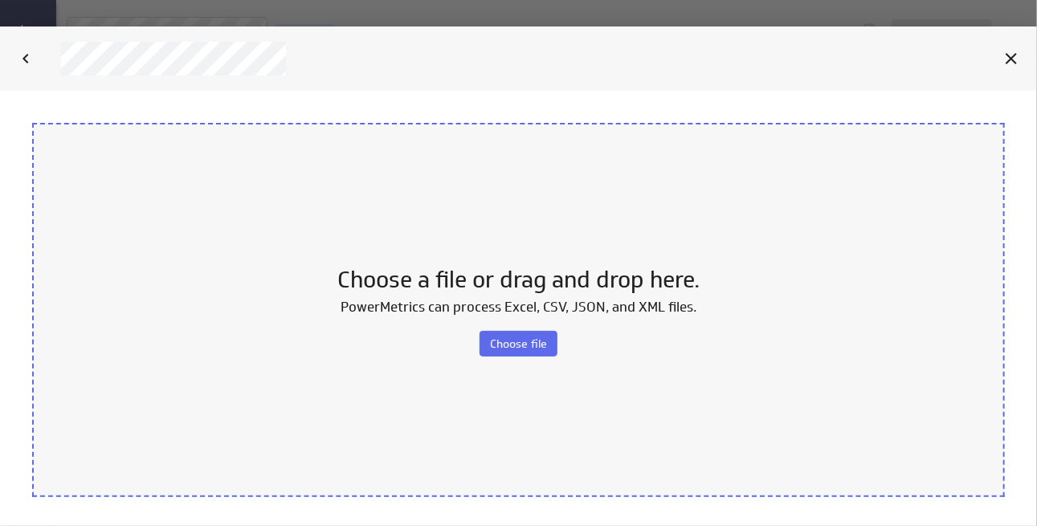
scroll to position [0, 0]
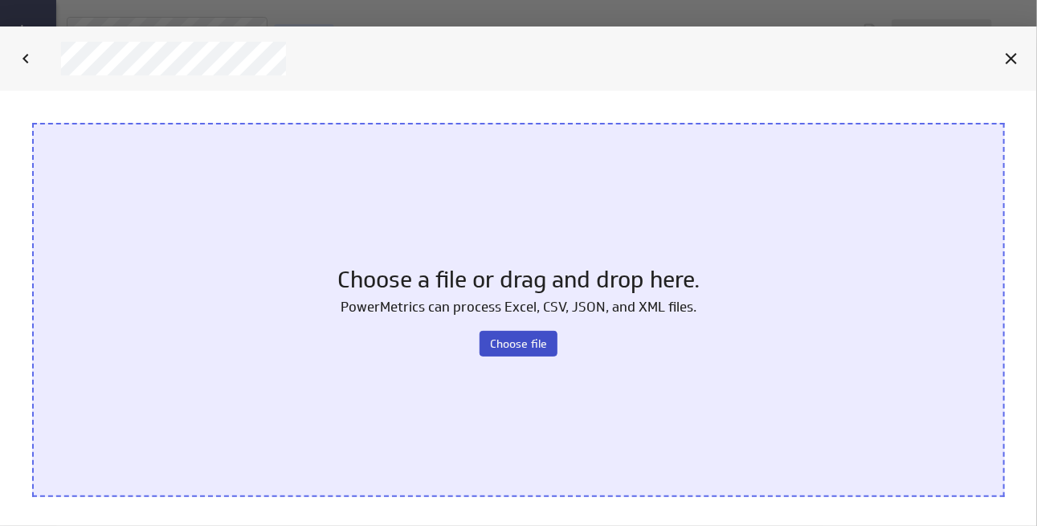
click at [497, 342] on span "Choose file" at bounding box center [518, 343] width 57 height 14
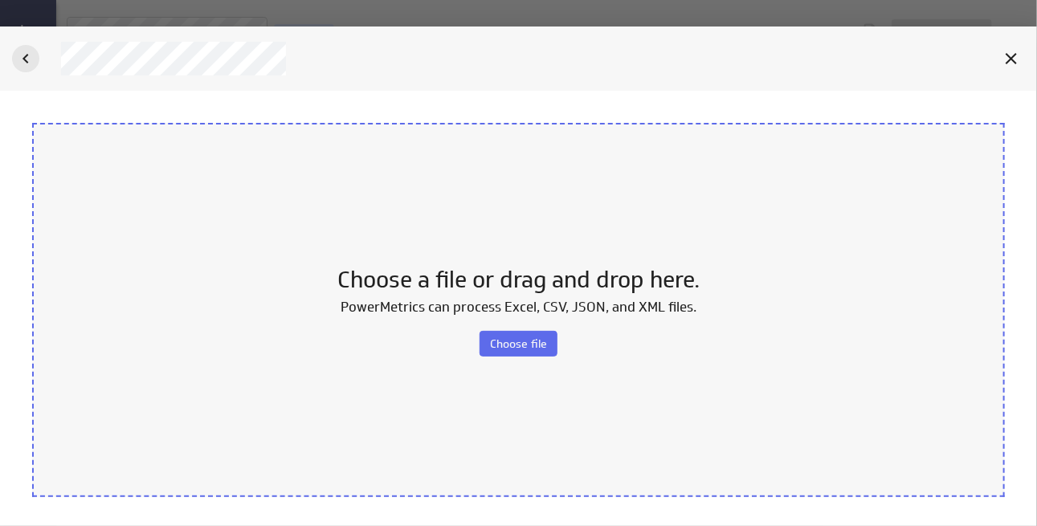
click at [31, 55] on icon "Back" at bounding box center [25, 58] width 19 height 19
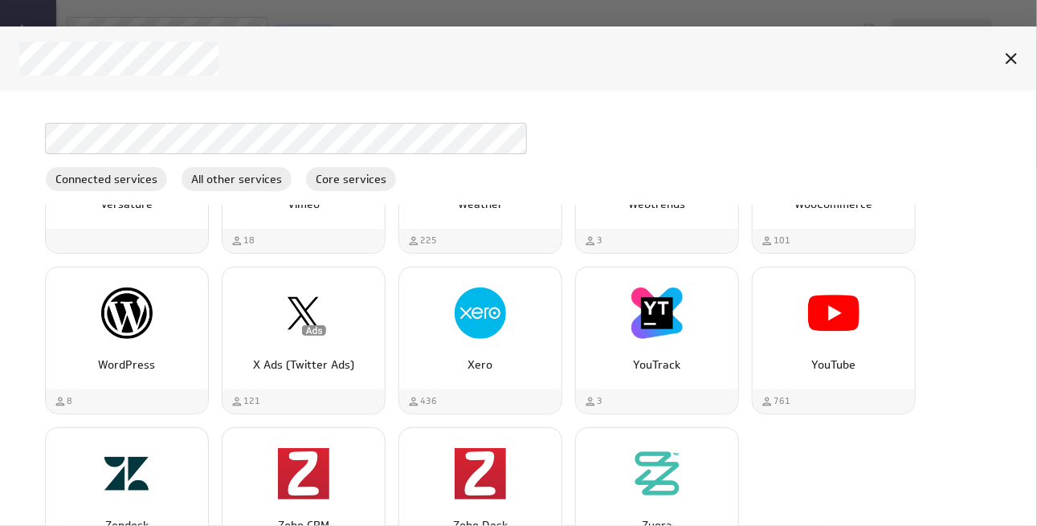
scroll to position [5221, 0]
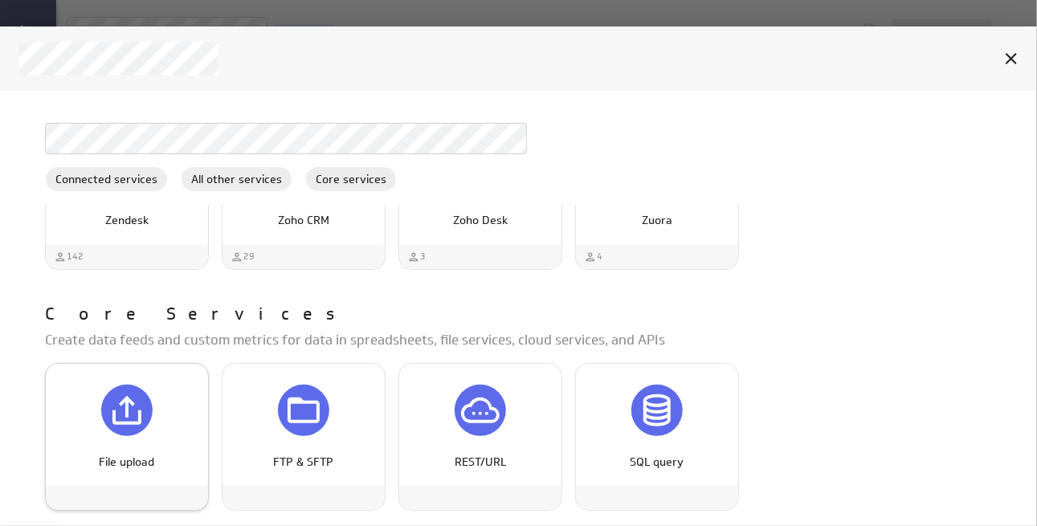
click at [102, 418] on div "File upload" at bounding box center [126, 410] width 51 height 51
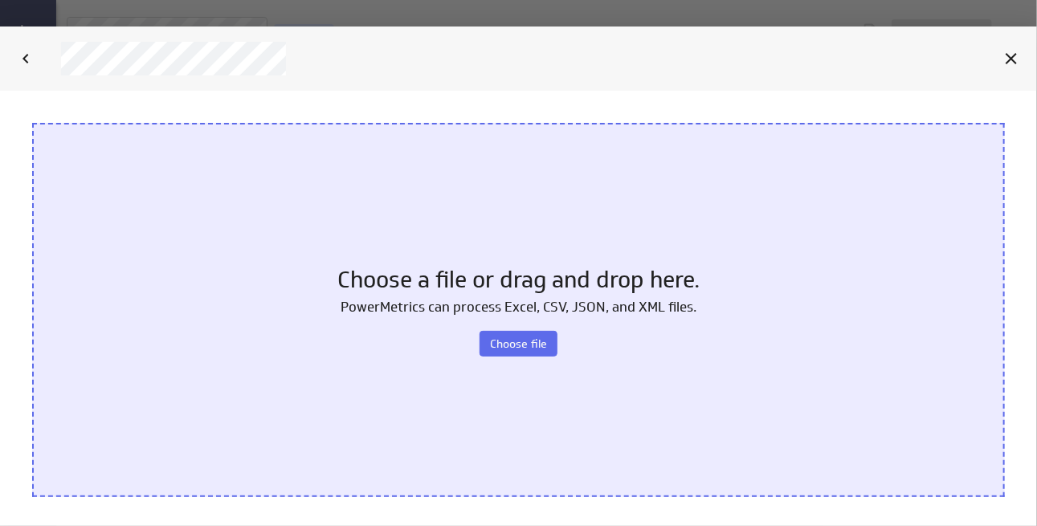
scroll to position [0, 0]
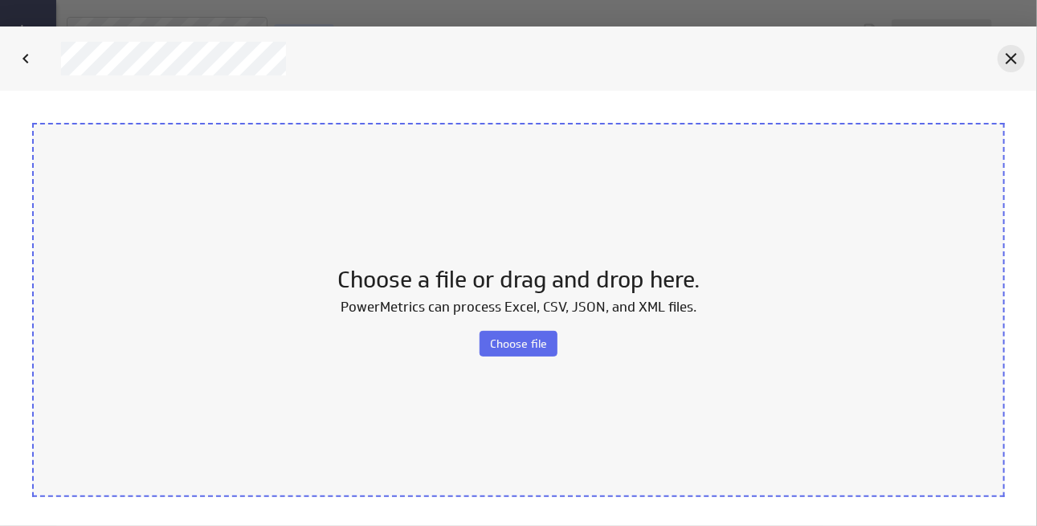
click at [988, 69] on div "Cancel" at bounding box center [1010, 58] width 27 height 27
